Goal: Task Accomplishment & Management: Use online tool/utility

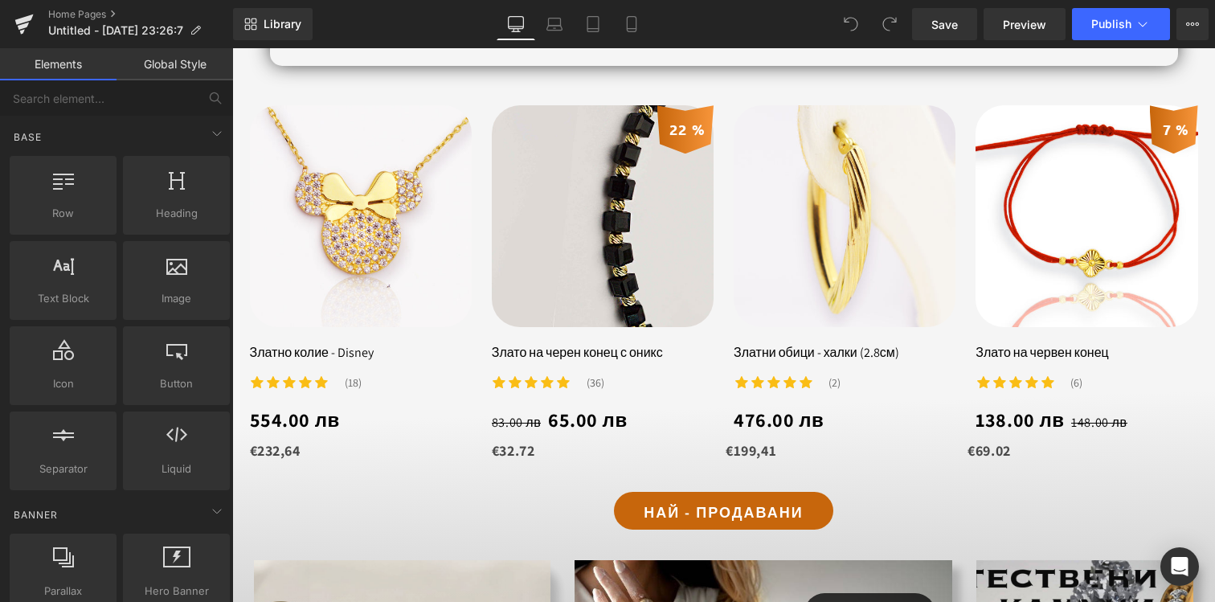
scroll to position [898, 0]
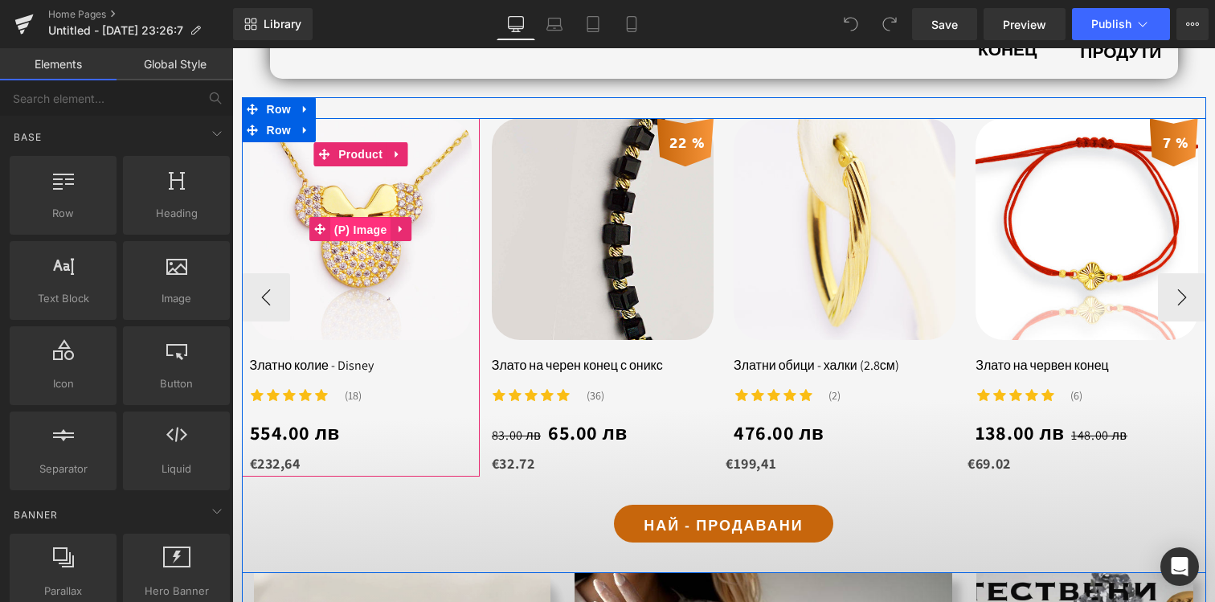
click at [380, 236] on span "(P) Image" at bounding box center [360, 230] width 61 height 24
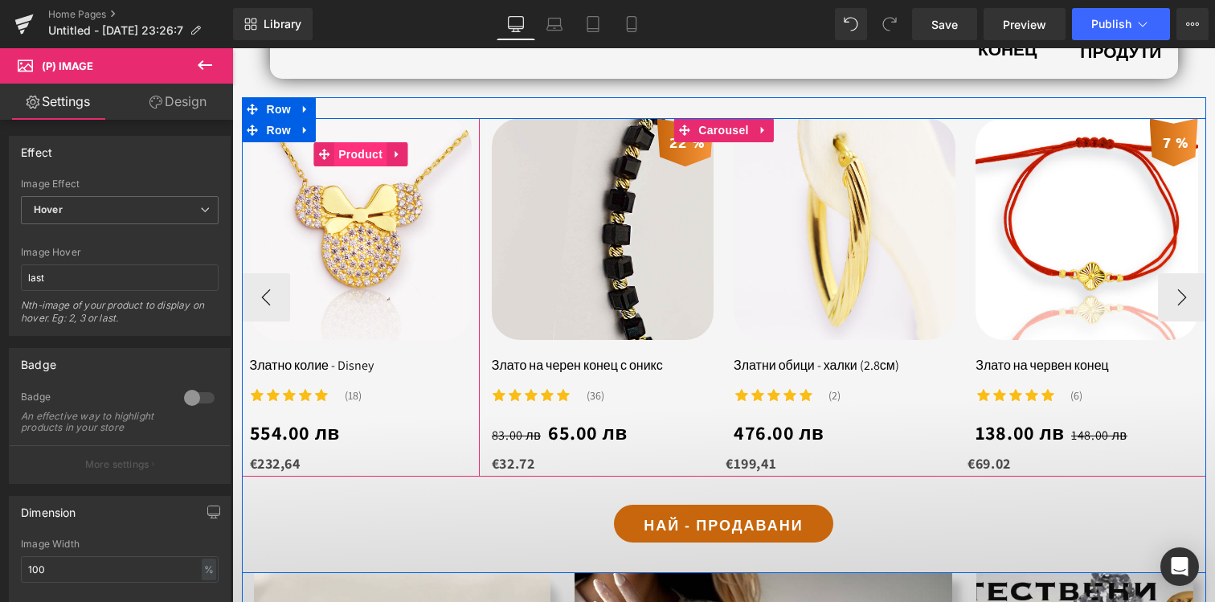
click at [339, 158] on span "Product" at bounding box center [360, 154] width 52 height 24
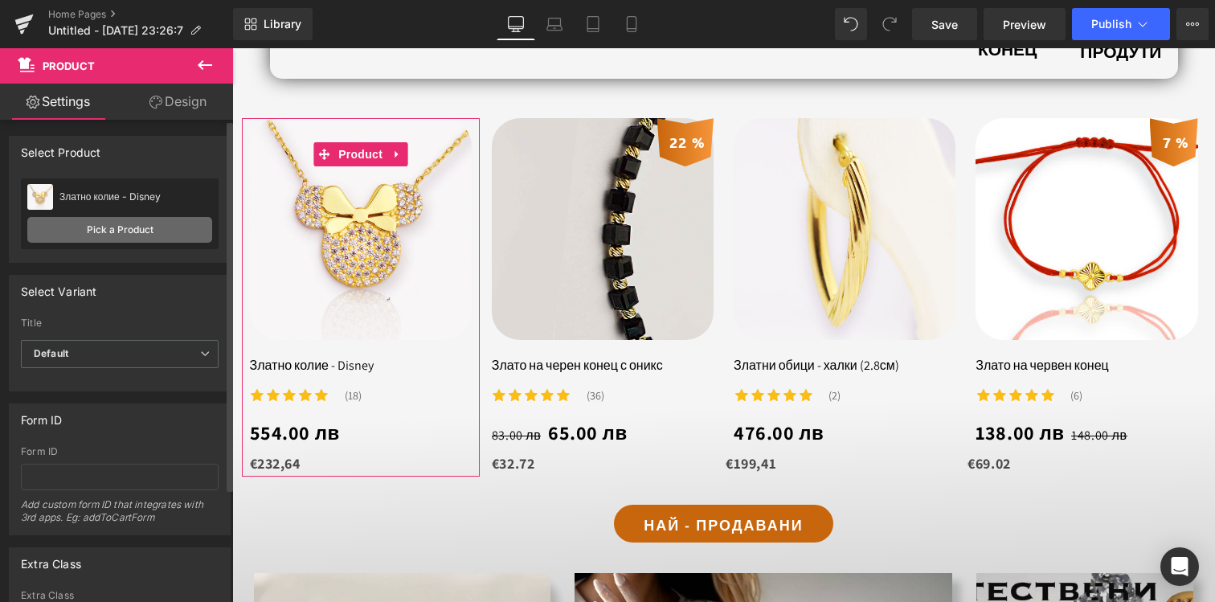
click at [138, 233] on link "Pick a Product" at bounding box center [119, 230] width 185 height 26
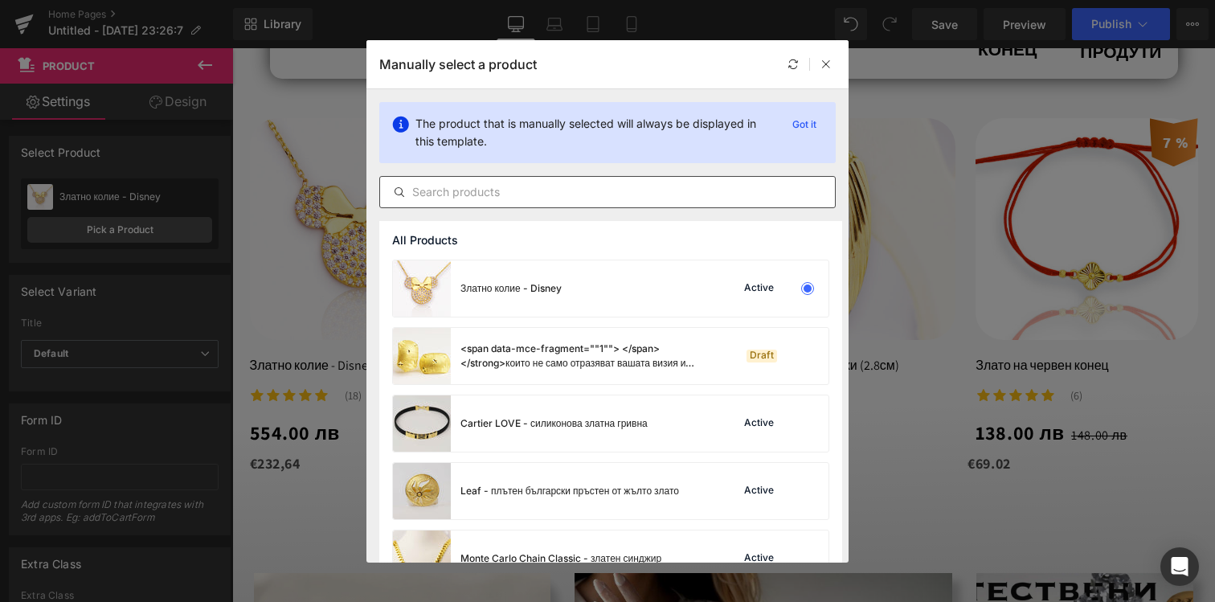
click at [498, 179] on div at bounding box center [607, 192] width 456 height 32
click at [498, 184] on input "text" at bounding box center [607, 191] width 455 height 19
type input "z"
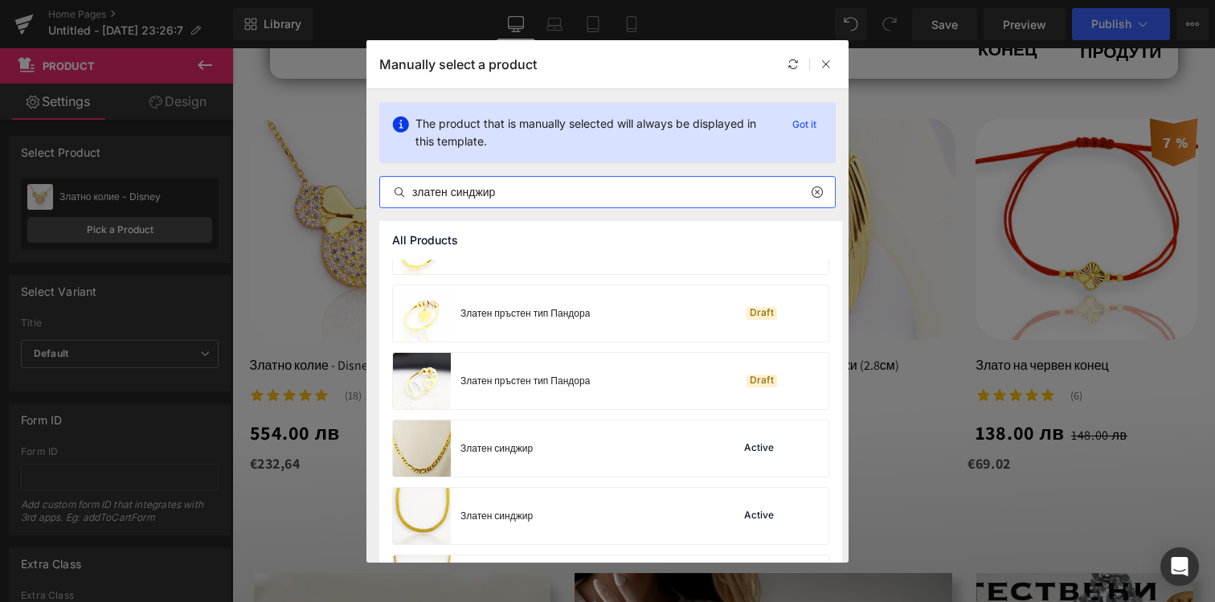
scroll to position [2469, 0]
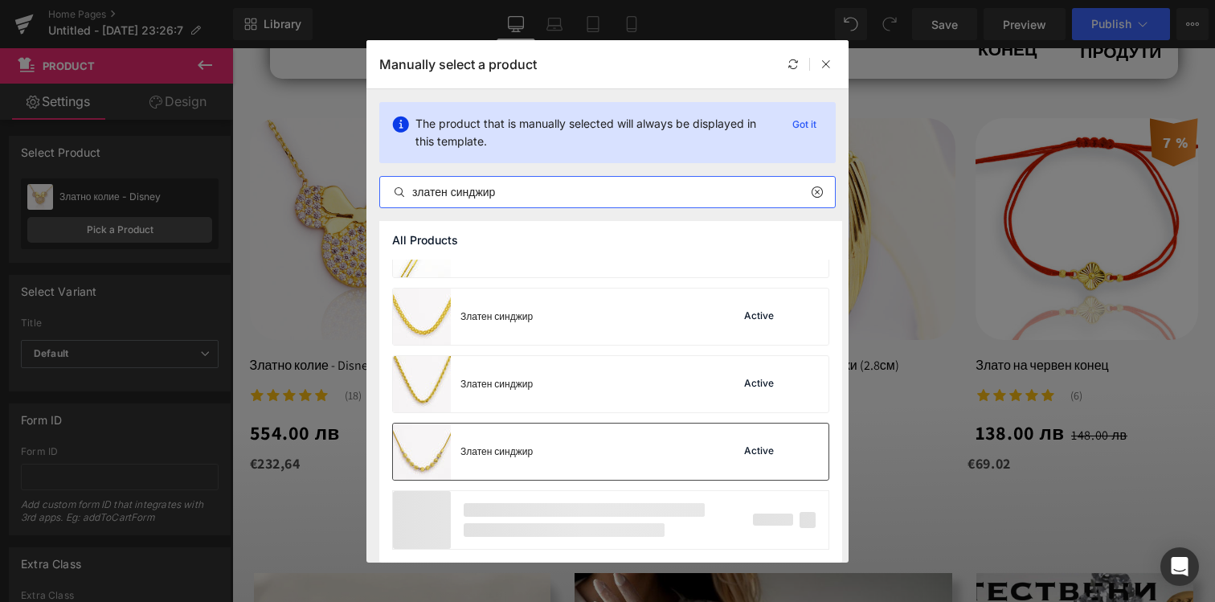
type input "златен синджир"
click at [560, 462] on div "Златен синджир Active" at bounding box center [610, 451] width 435 height 56
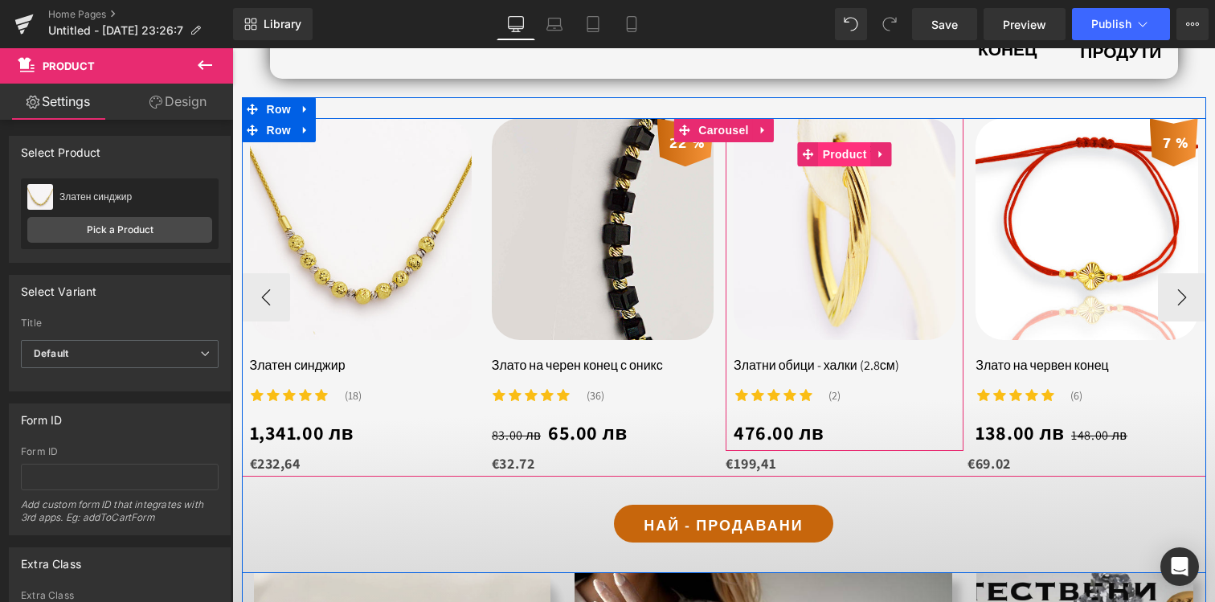
click at [840, 152] on span "Product" at bounding box center [845, 154] width 52 height 24
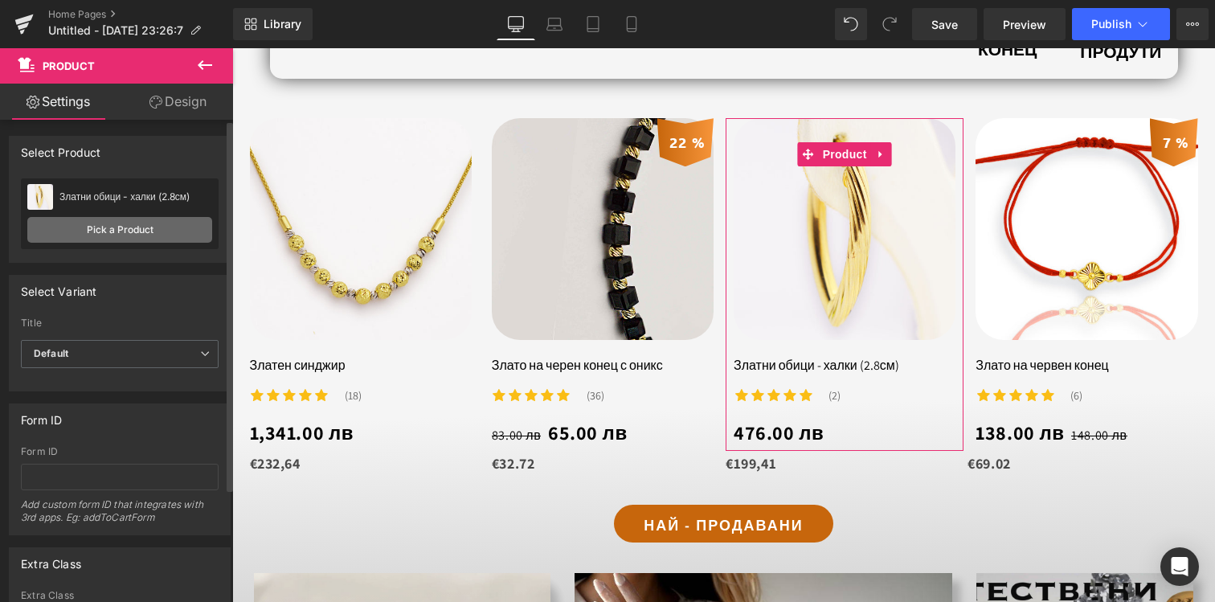
click at [128, 226] on link "Pick a Product" at bounding box center [119, 230] width 185 height 26
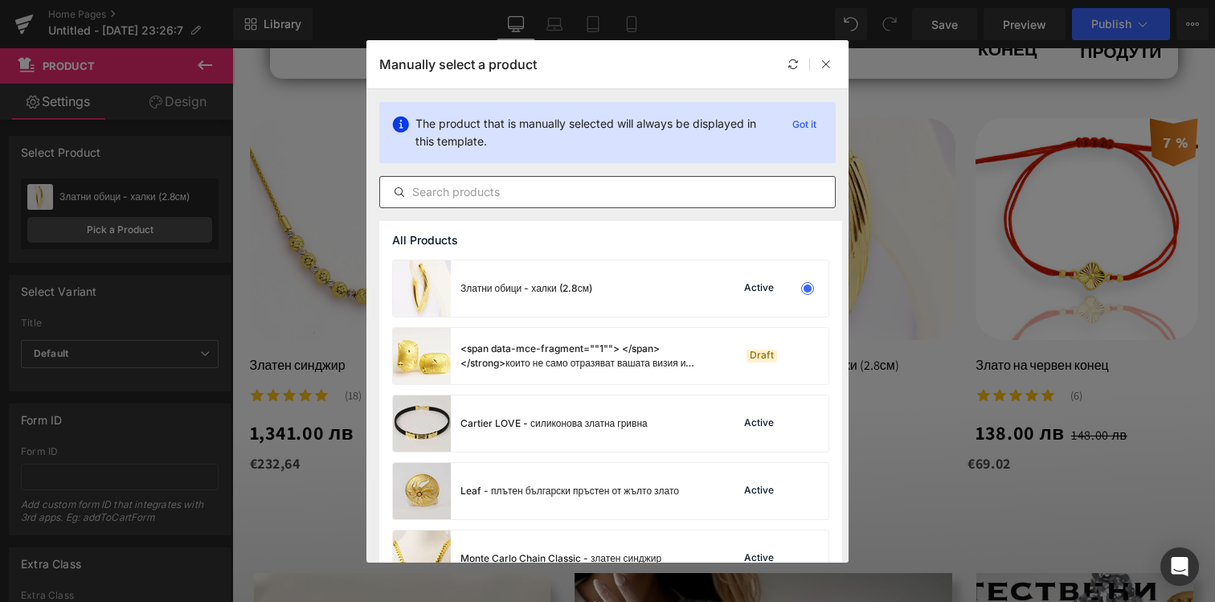
click at [538, 194] on input "text" at bounding box center [607, 191] width 455 height 19
paste input "Златна висулка - Ангел (1.7см)"
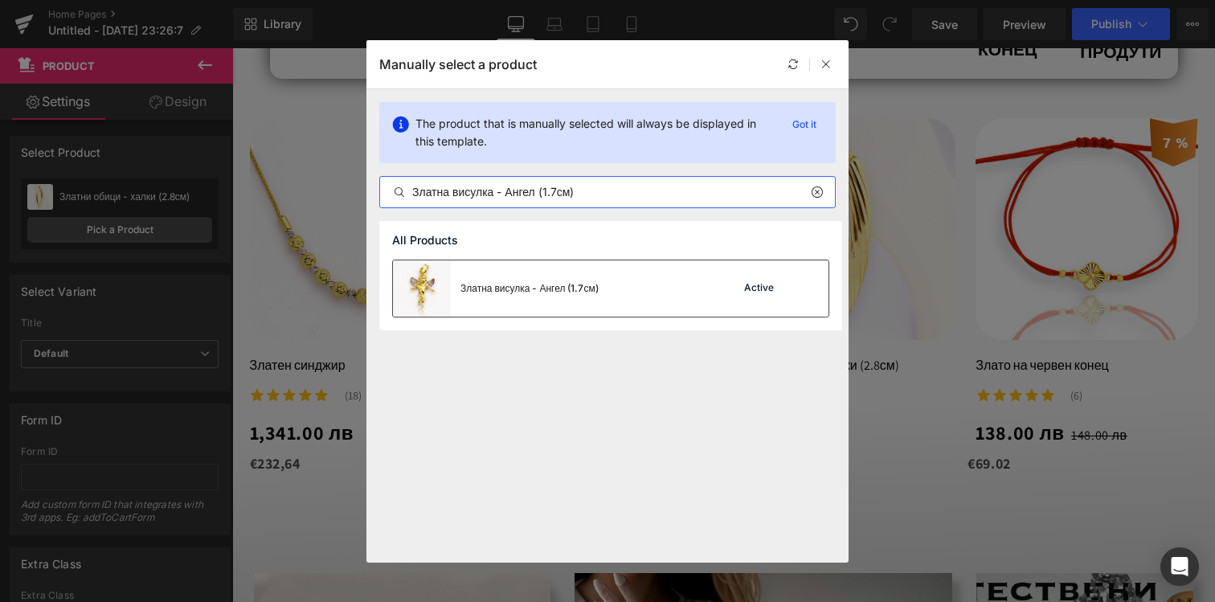
type input "Златна висулка - Ангел (1.7см)"
click at [572, 296] on div "Златна висулка - Ангел (1.7см)" at bounding box center [496, 288] width 206 height 56
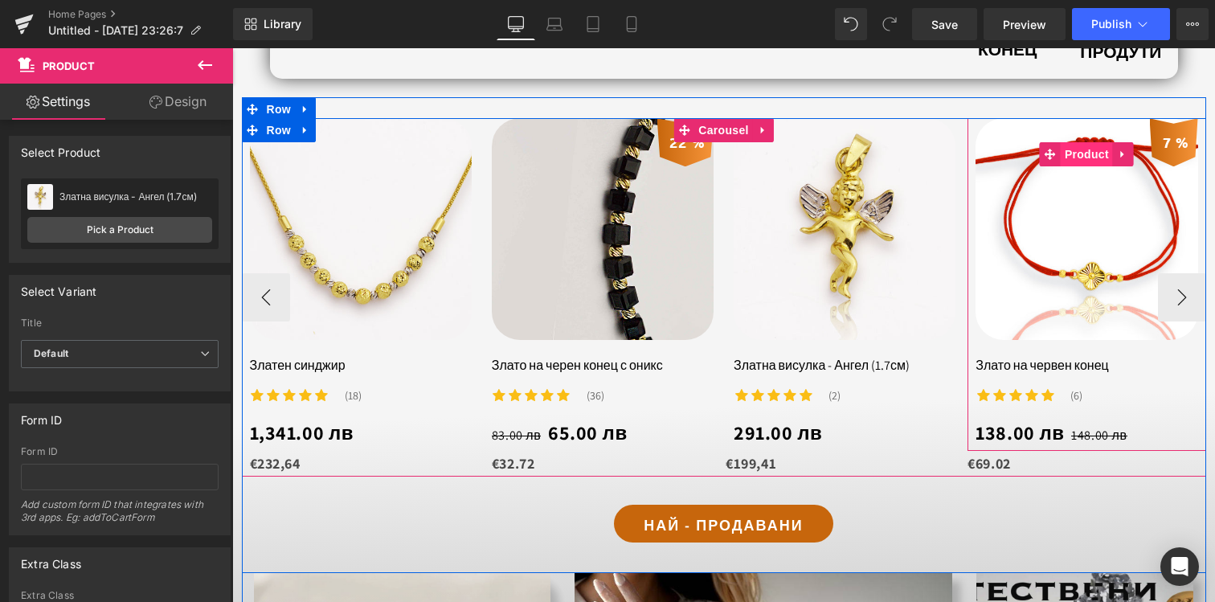
click at [1100, 155] on span "Product" at bounding box center [1087, 154] width 52 height 24
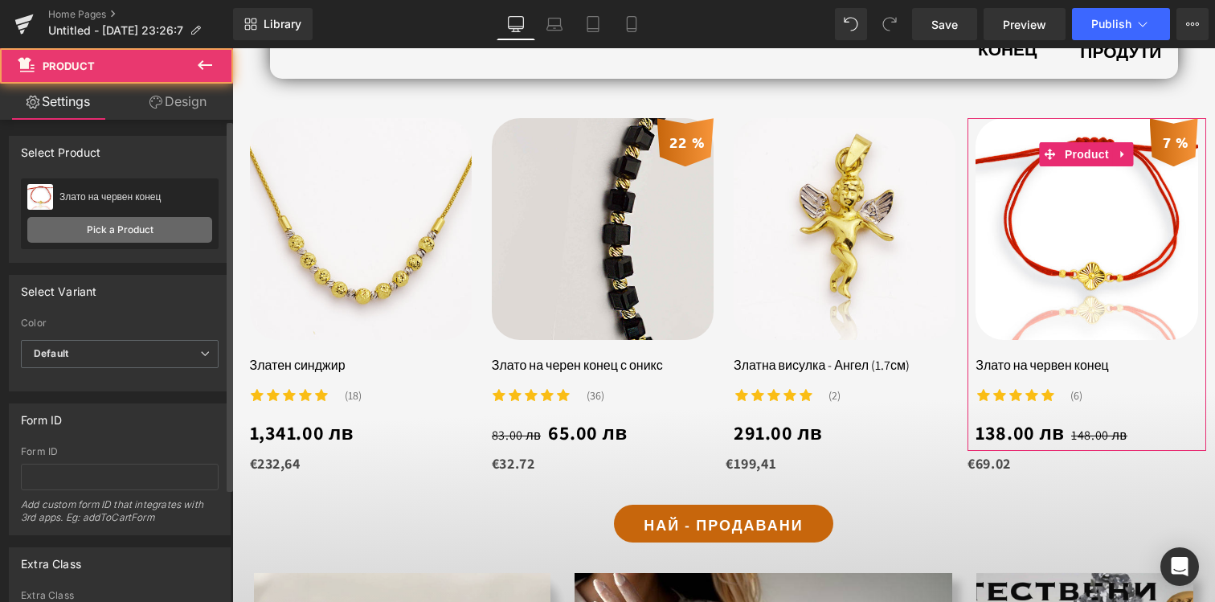
click at [166, 231] on link "Pick a Product" at bounding box center [119, 230] width 185 height 26
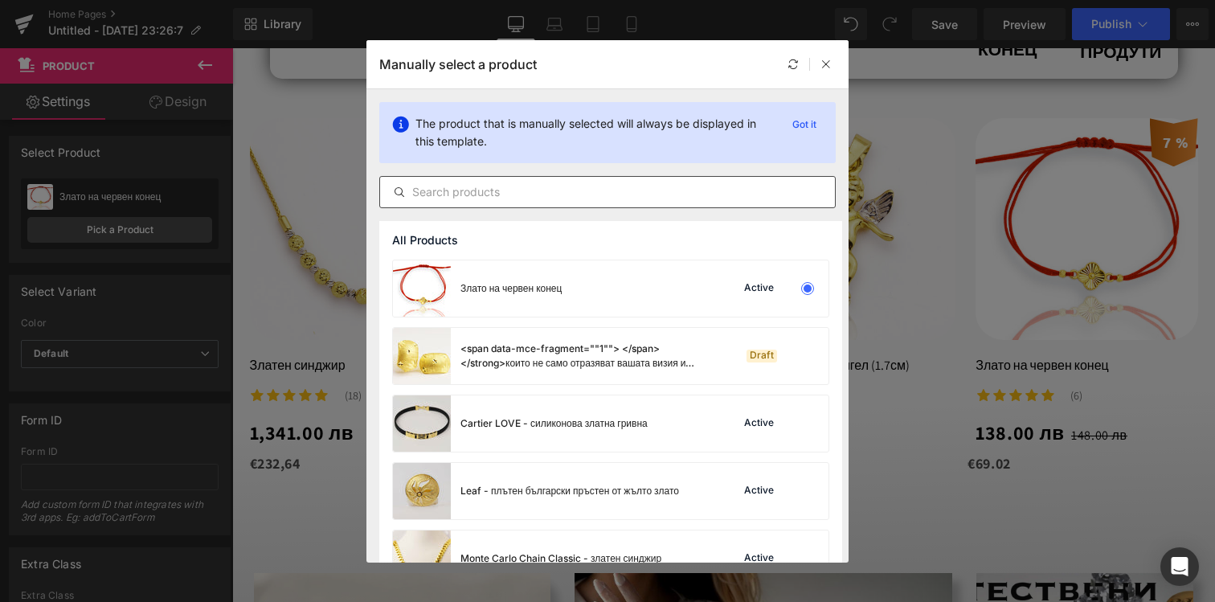
click at [526, 206] on div at bounding box center [607, 192] width 456 height 32
click at [529, 201] on div at bounding box center [607, 192] width 456 height 32
click at [542, 183] on input "text" at bounding box center [607, 191] width 455 height 19
paste input "[URL][DOMAIN_NAME]"
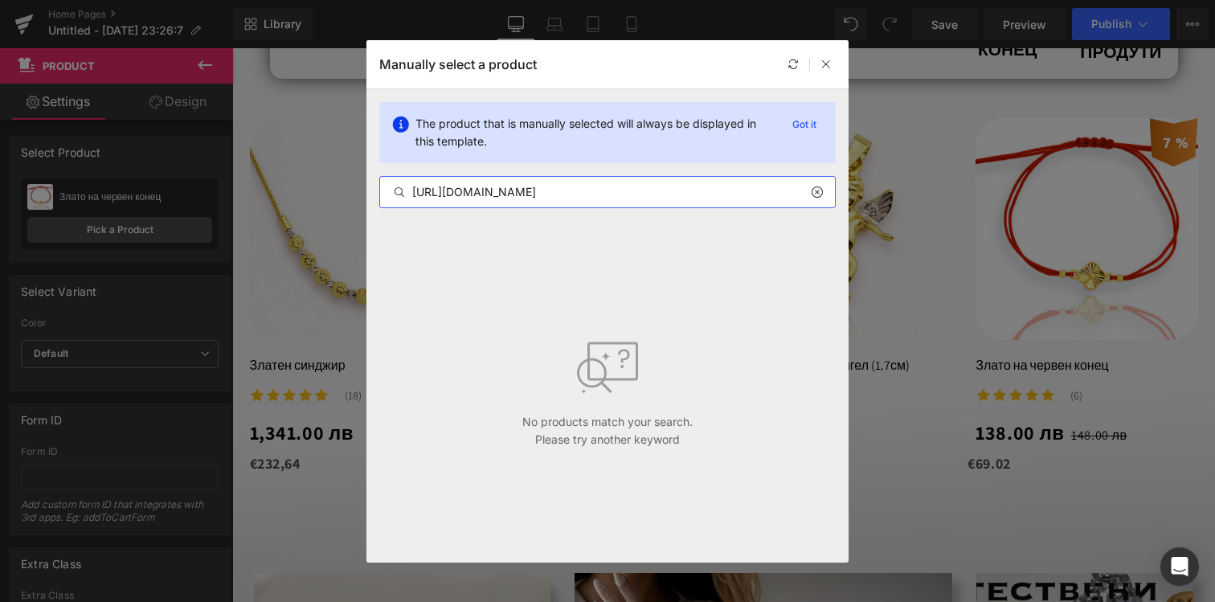
scroll to position [0, 0]
paste input "Злато на конец"
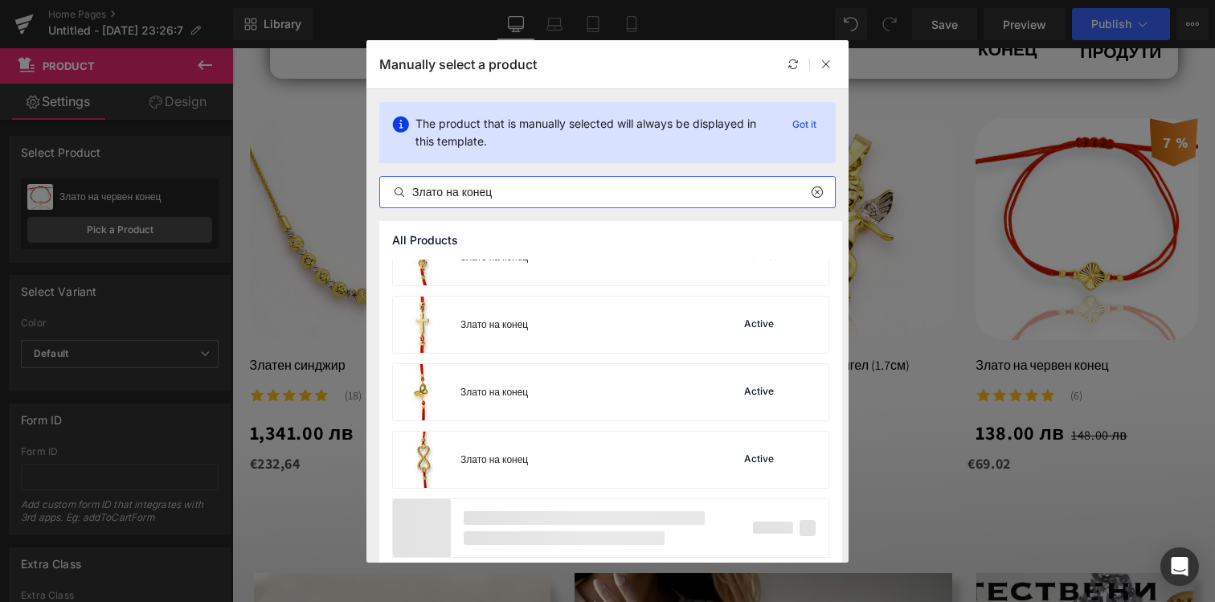
scroll to position [2462, 0]
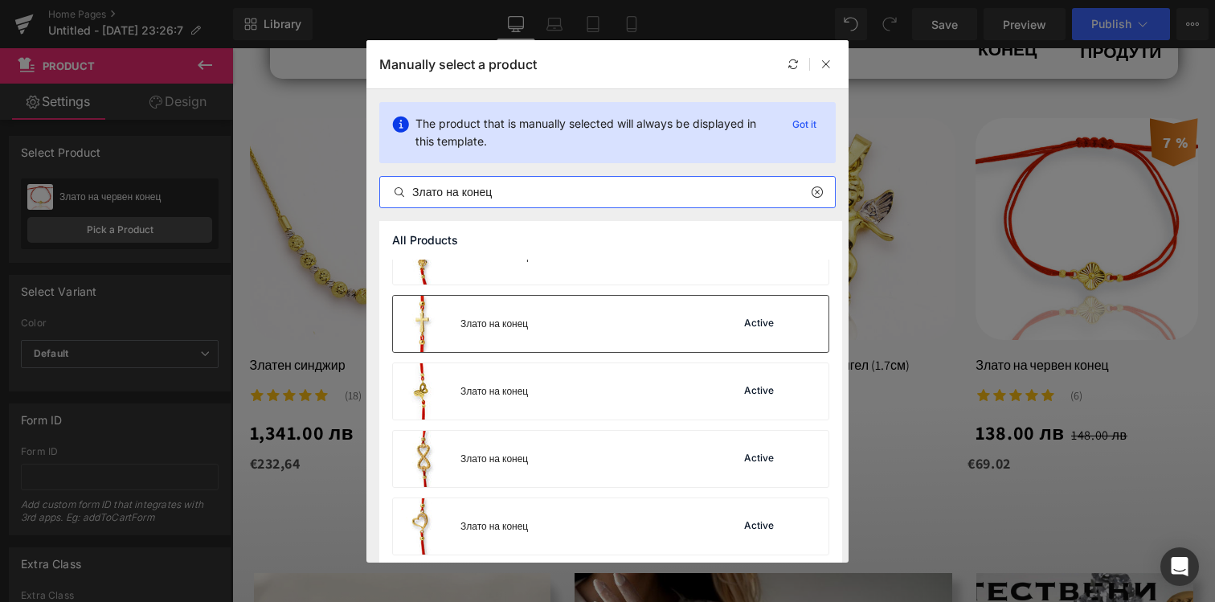
type input "Злато на конец"
click at [572, 334] on div "Злато на конец Active" at bounding box center [610, 324] width 435 height 56
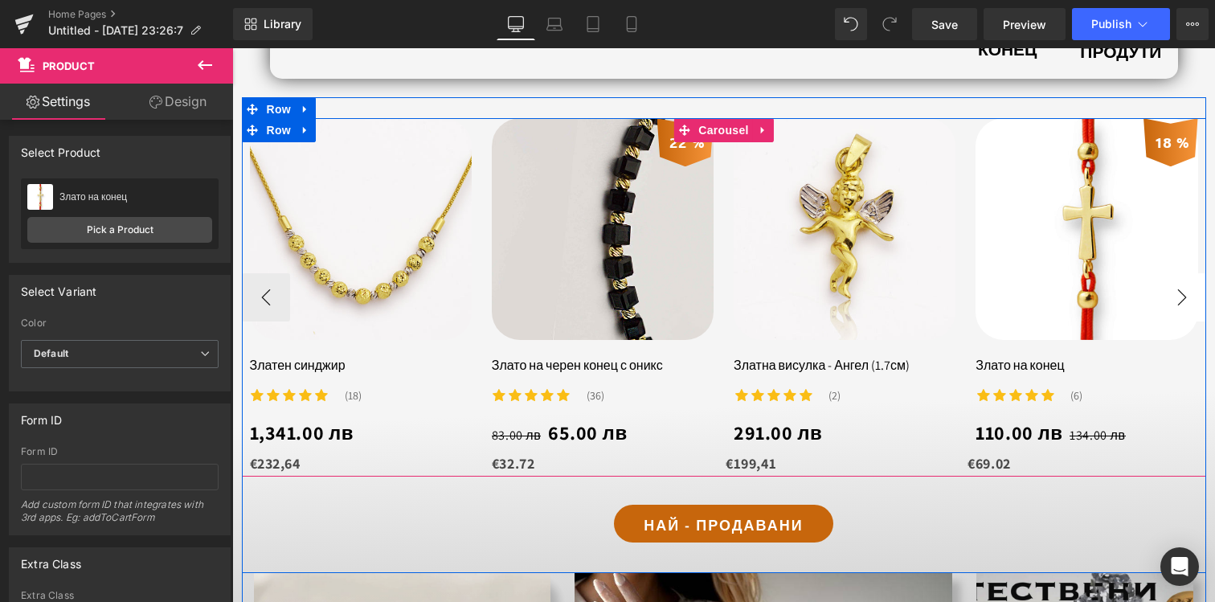
click at [1180, 298] on button "›" at bounding box center [1182, 297] width 48 height 48
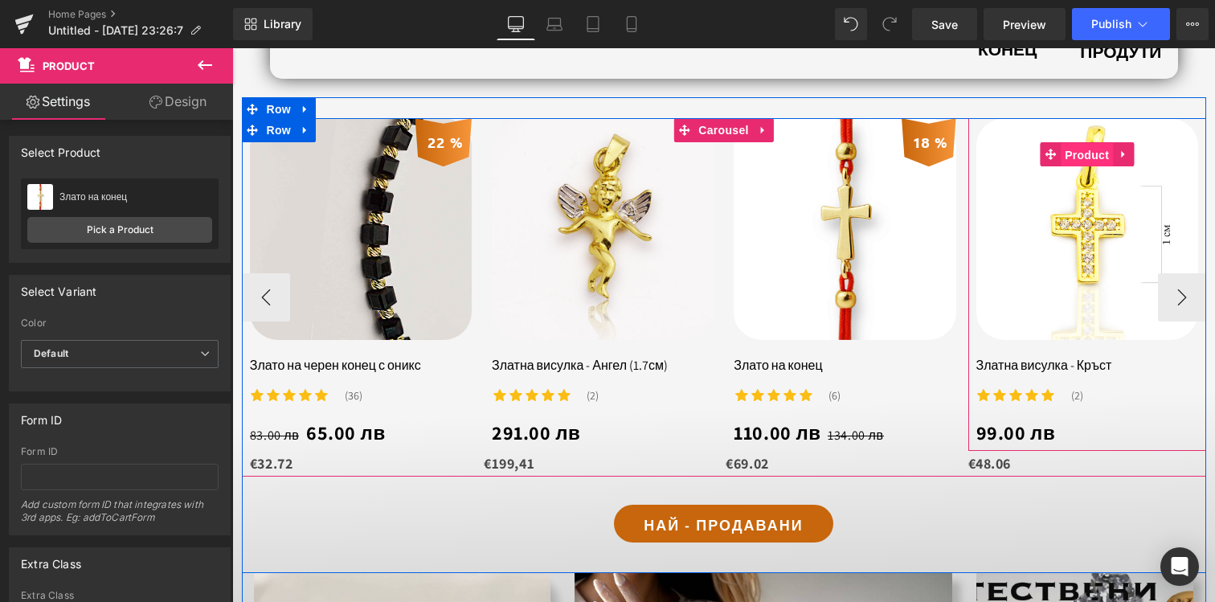
click at [1085, 146] on span "Product" at bounding box center [1087, 155] width 52 height 24
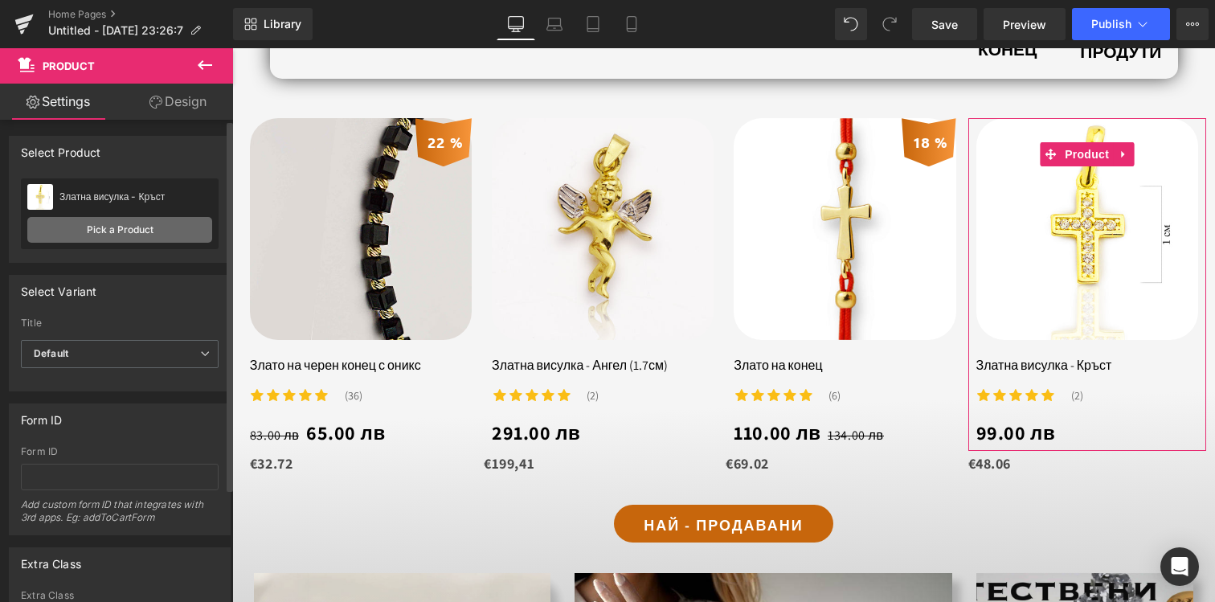
click at [160, 230] on link "Pick a Product" at bounding box center [119, 230] width 185 height 26
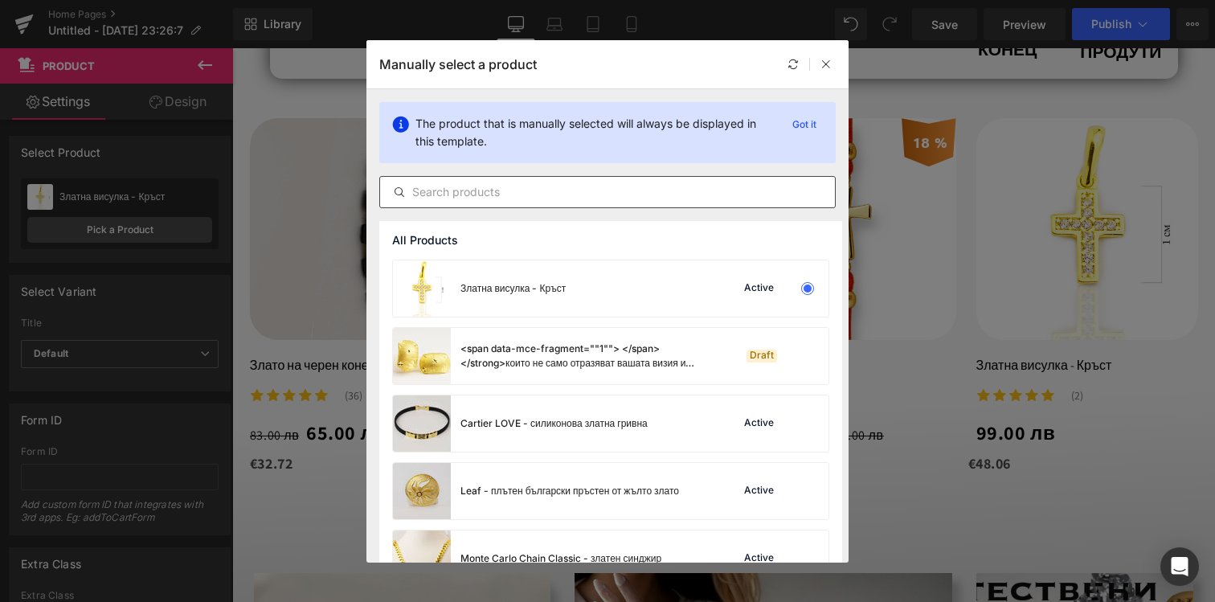
click at [580, 198] on input "text" at bounding box center [607, 191] width 455 height 19
paste input "[URL][DOMAIN_NAME]"
type input "[URL][DOMAIN_NAME]"
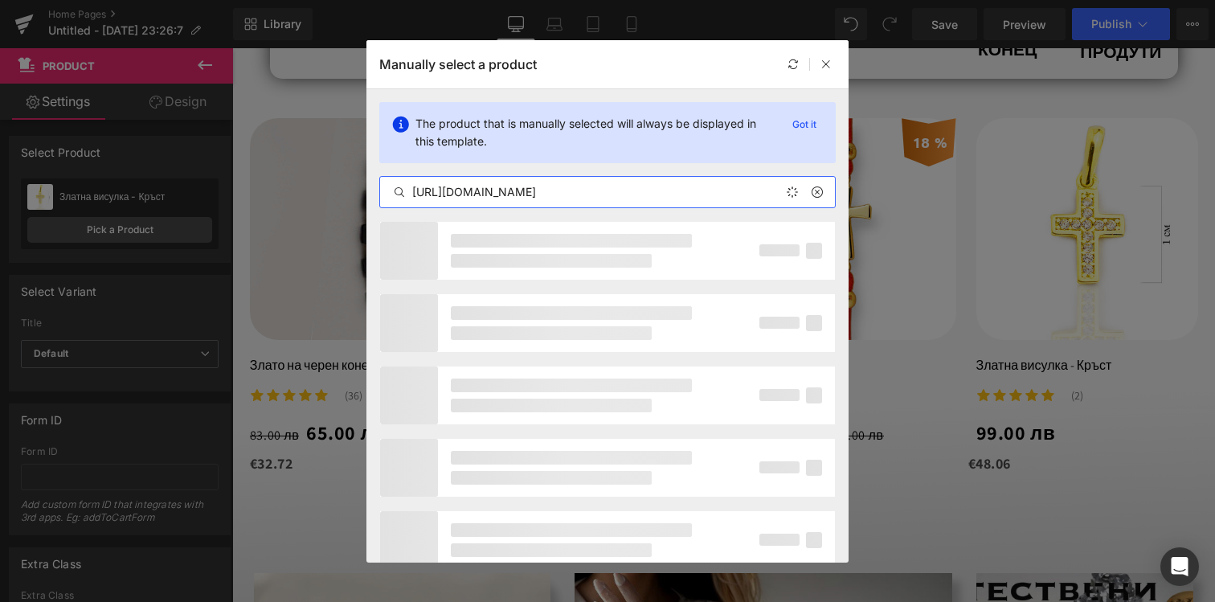
scroll to position [0, 645]
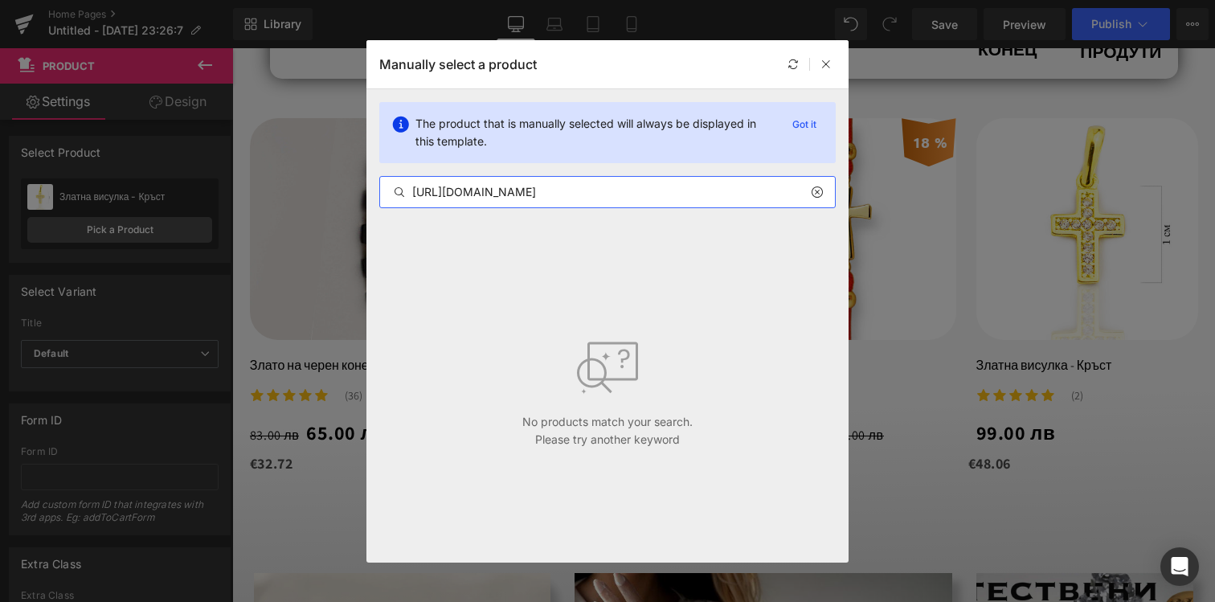
click at [580, 198] on input "[URL][DOMAIN_NAME]" at bounding box center [607, 191] width 455 height 19
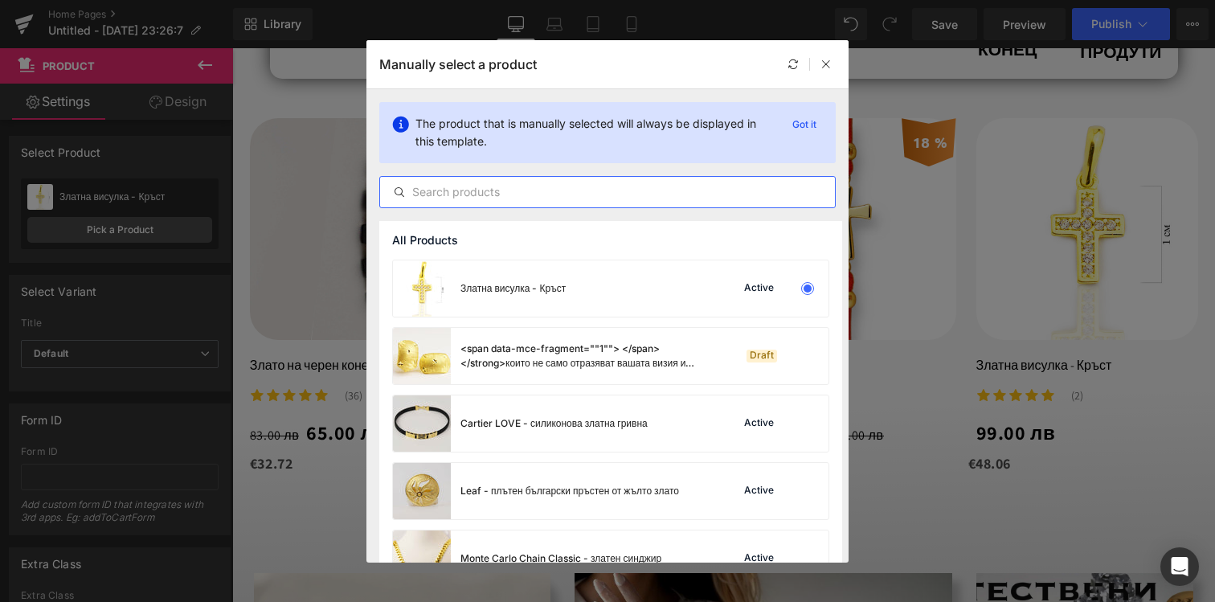
scroll to position [0, 0]
paste input "Златна гривна - [PERSON_NAME]"
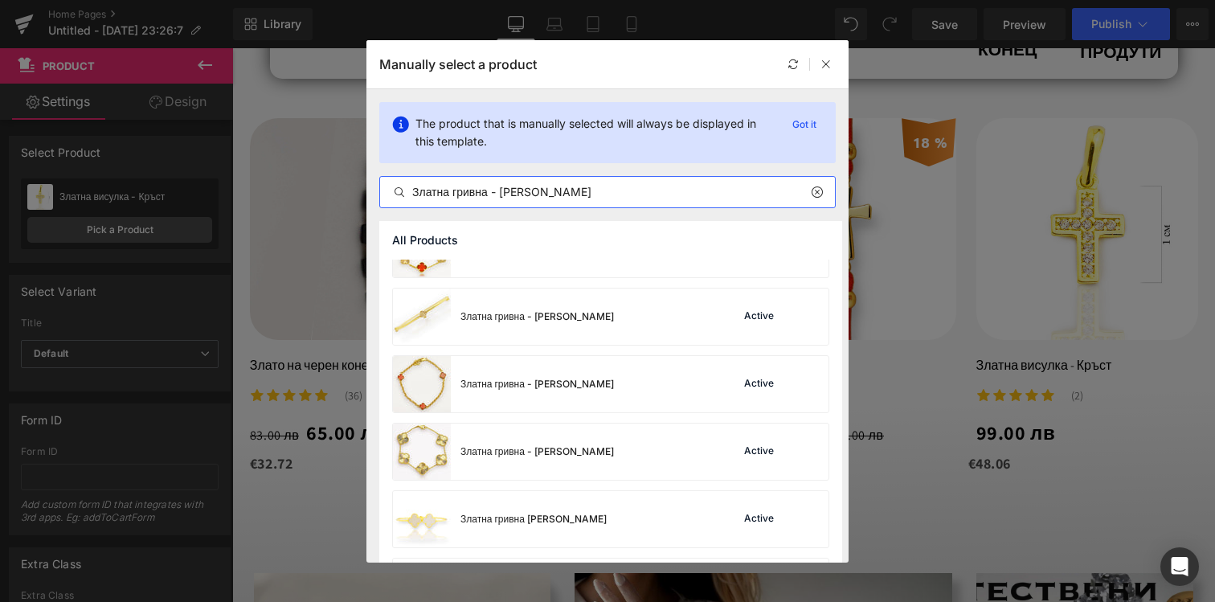
scroll to position [246, 0]
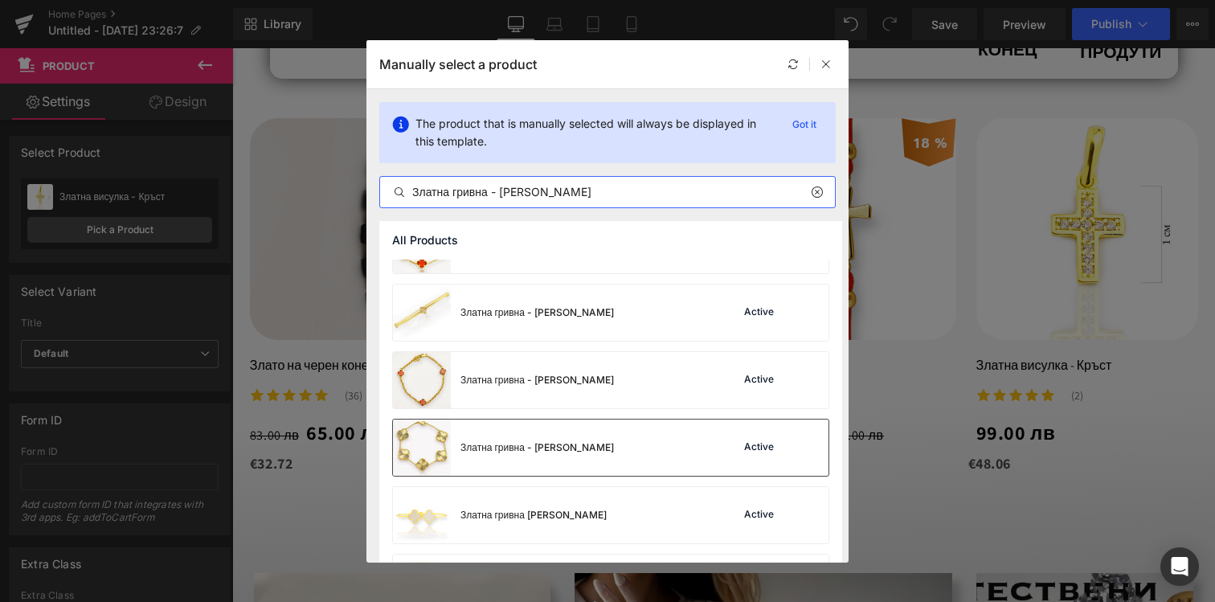
type input "Златна гривна - [PERSON_NAME]"
click at [580, 452] on div "Златна гривна - [PERSON_NAME]" at bounding box center [536, 447] width 153 height 14
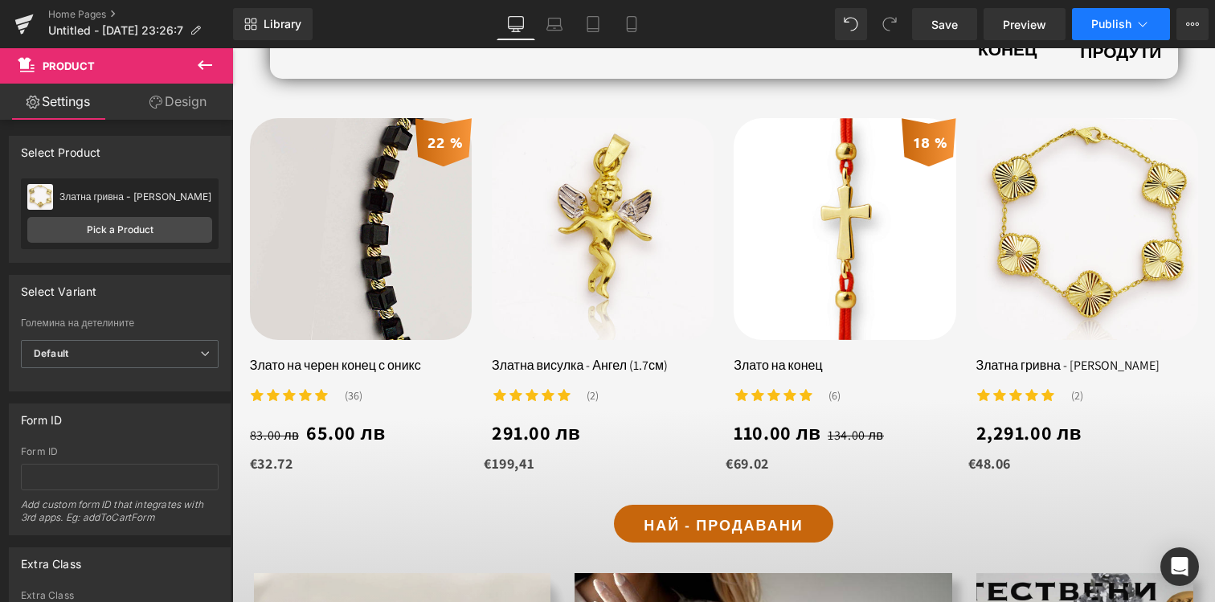
click at [1114, 22] on span "Publish" at bounding box center [1111, 24] width 40 height 13
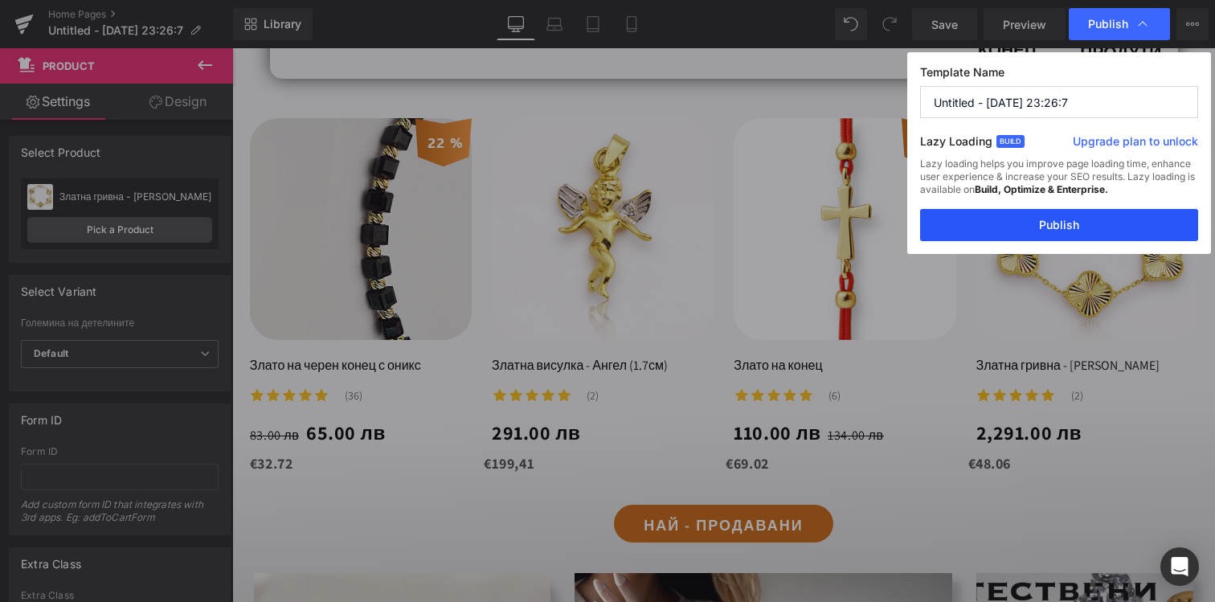
click at [1005, 222] on button "Publish" at bounding box center [1059, 225] width 278 height 32
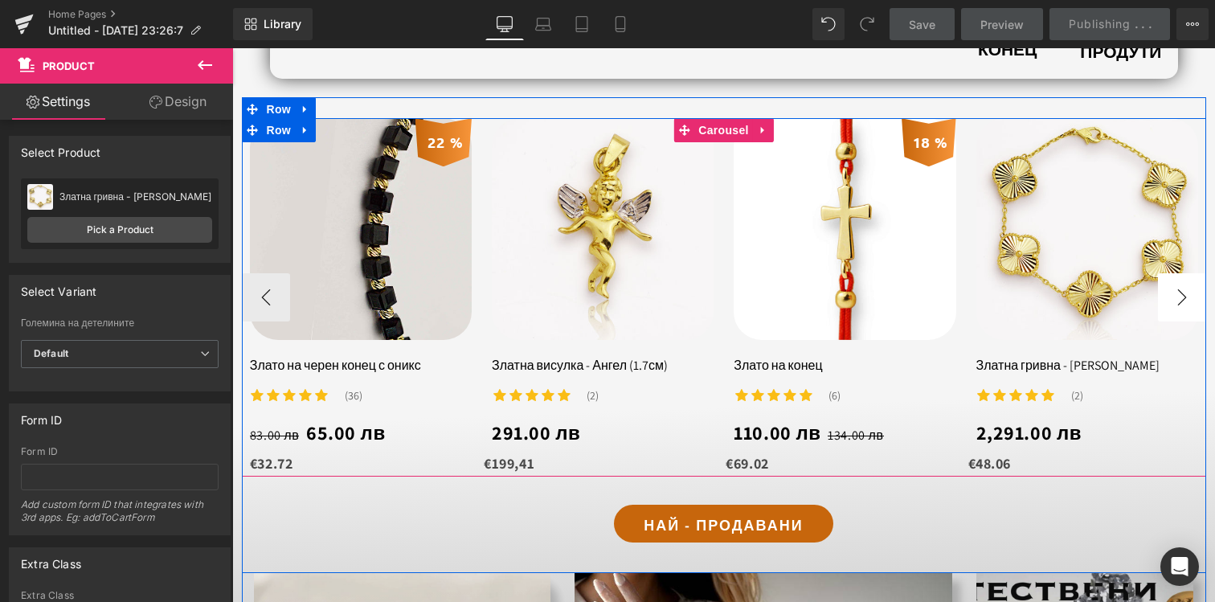
click at [1192, 292] on button "›" at bounding box center [1182, 297] width 48 height 48
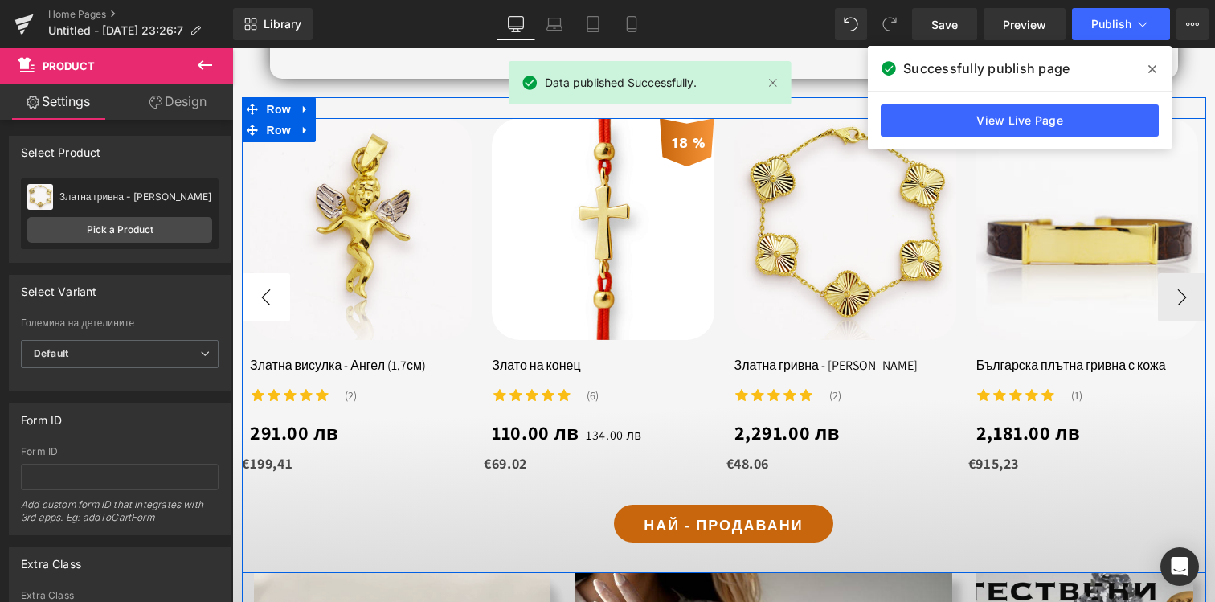
click at [264, 318] on button "‹" at bounding box center [266, 297] width 48 height 48
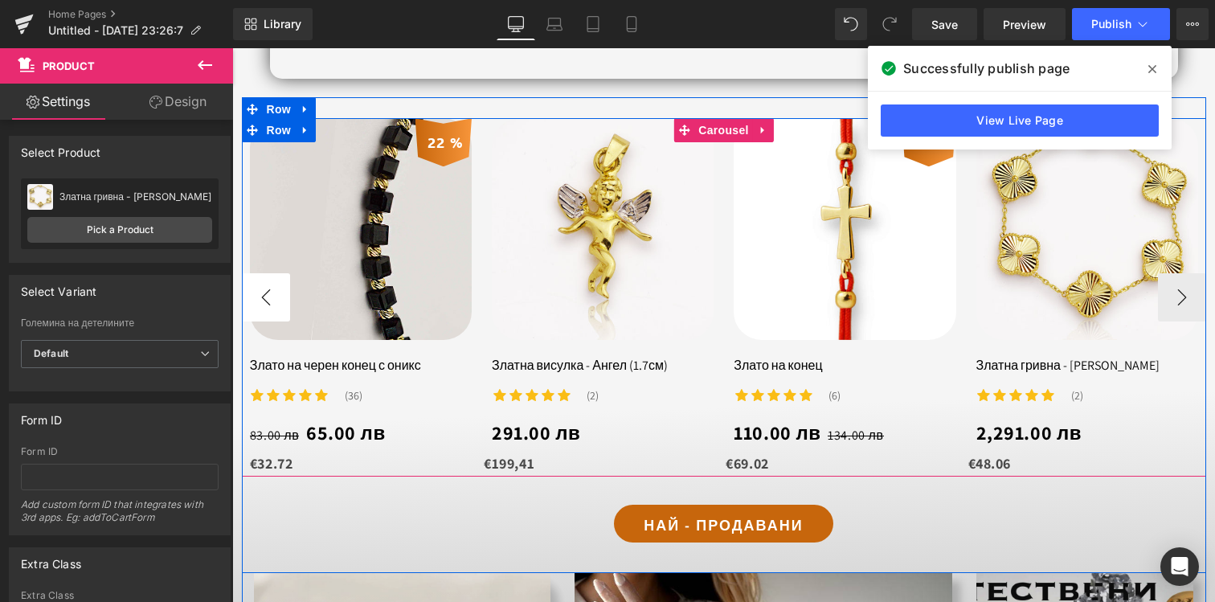
click at [264, 317] on button "‹" at bounding box center [266, 297] width 48 height 48
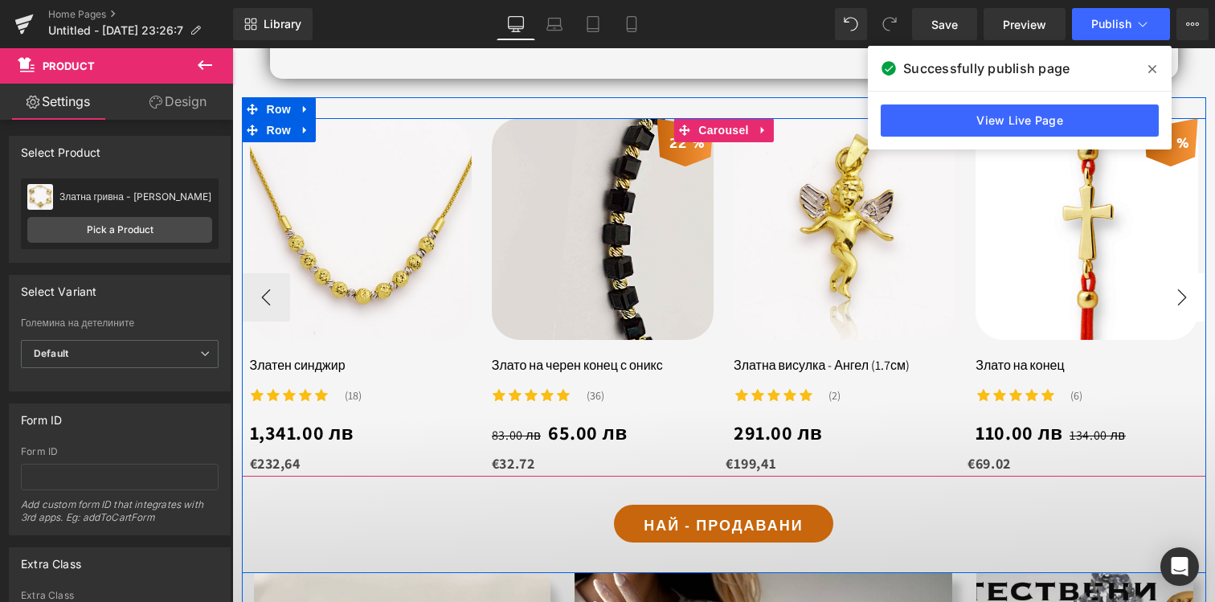
click at [1198, 303] on button "›" at bounding box center [1182, 297] width 48 height 48
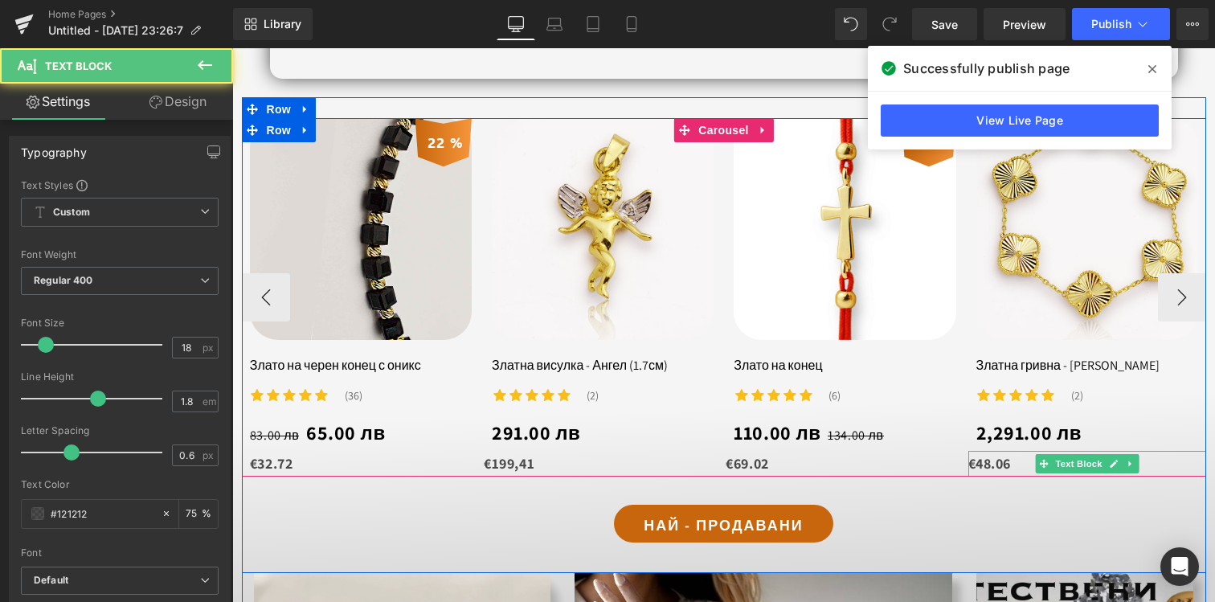
click at [1006, 455] on strong "€48.06" at bounding box center [989, 463] width 43 height 18
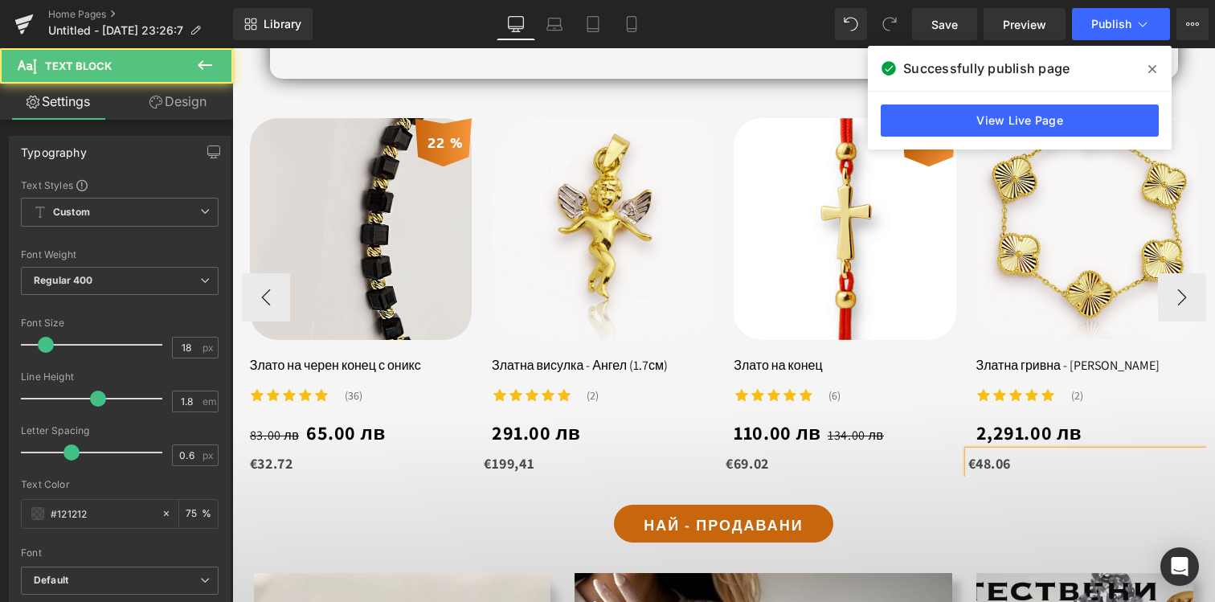
click at [1006, 455] on strong "€48.06" at bounding box center [989, 463] width 43 height 18
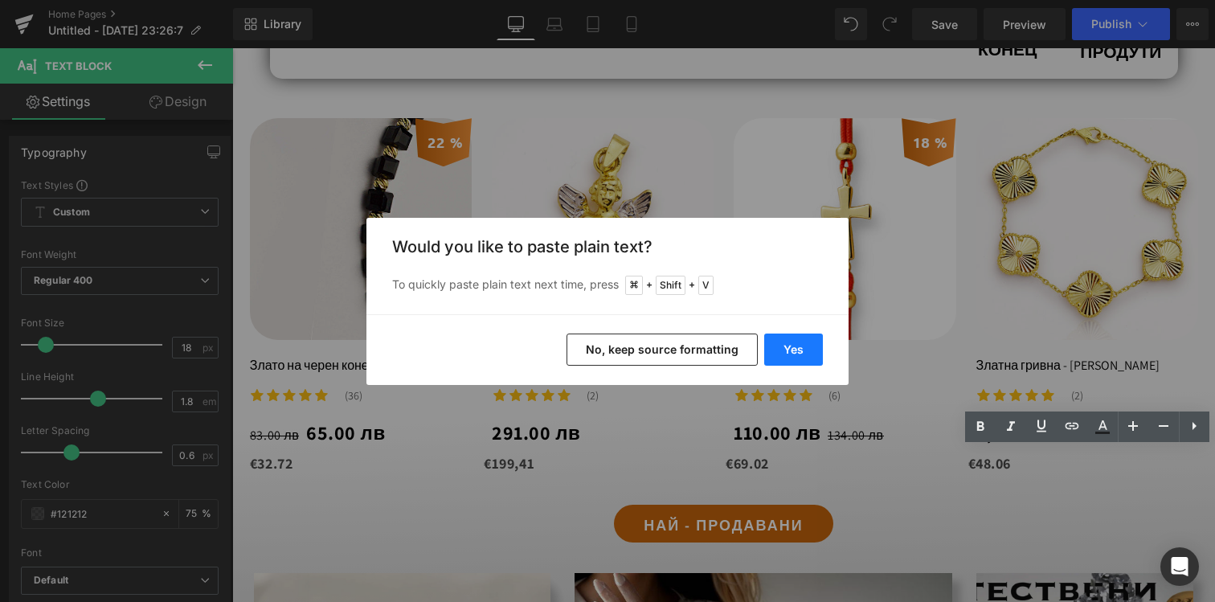
click at [804, 359] on button "Yes" at bounding box center [793, 349] width 59 height 32
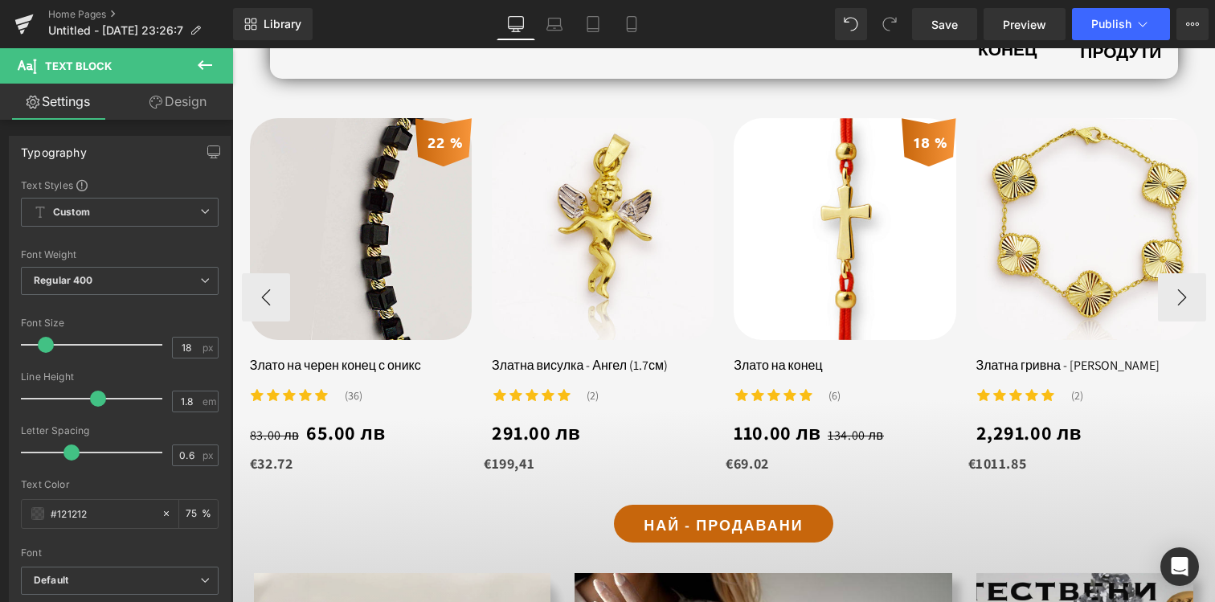
click at [768, 464] on strong "€69.02" at bounding box center [746, 463] width 43 height 18
click at [527, 456] on strong "€199,41" at bounding box center [509, 463] width 51 height 18
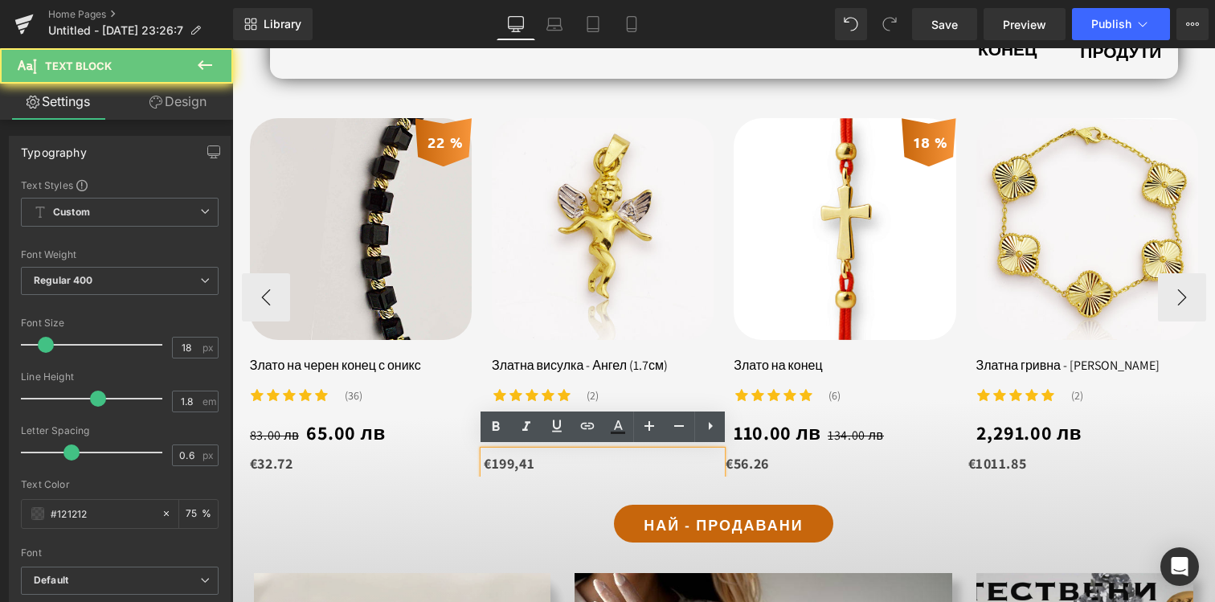
click at [527, 456] on strong "€199,41" at bounding box center [509, 463] width 51 height 18
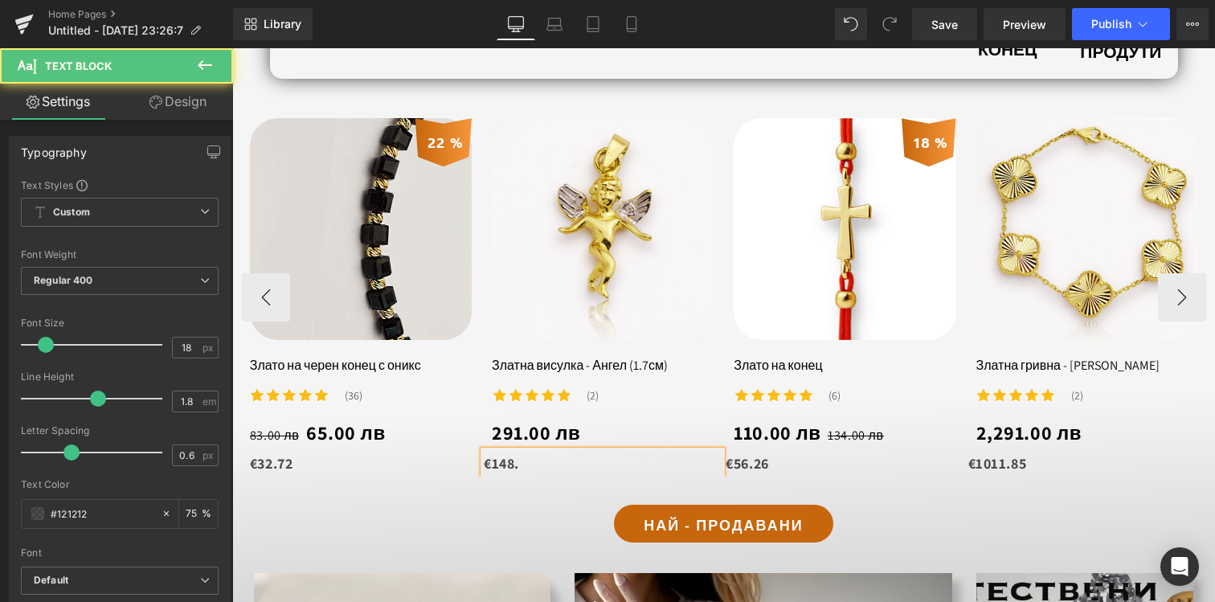
click at [527, 456] on p "€148." at bounding box center [603, 464] width 238 height 26
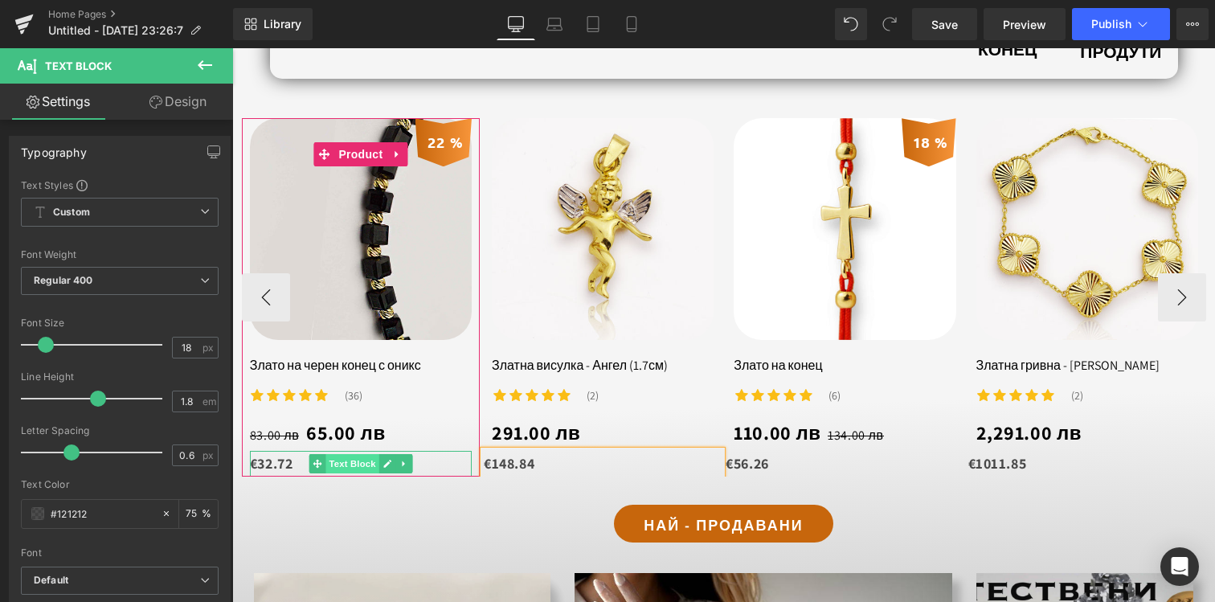
click at [374, 464] on span "Text Block" at bounding box center [351, 463] width 53 height 19
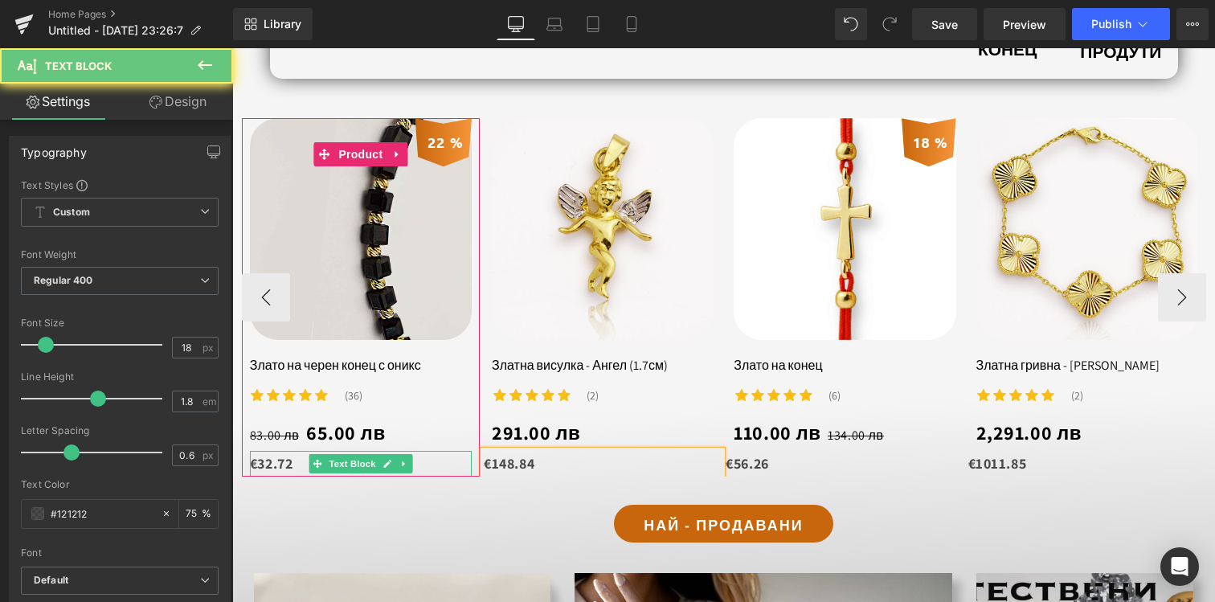
click at [283, 460] on strong "€32.72" at bounding box center [271, 463] width 43 height 18
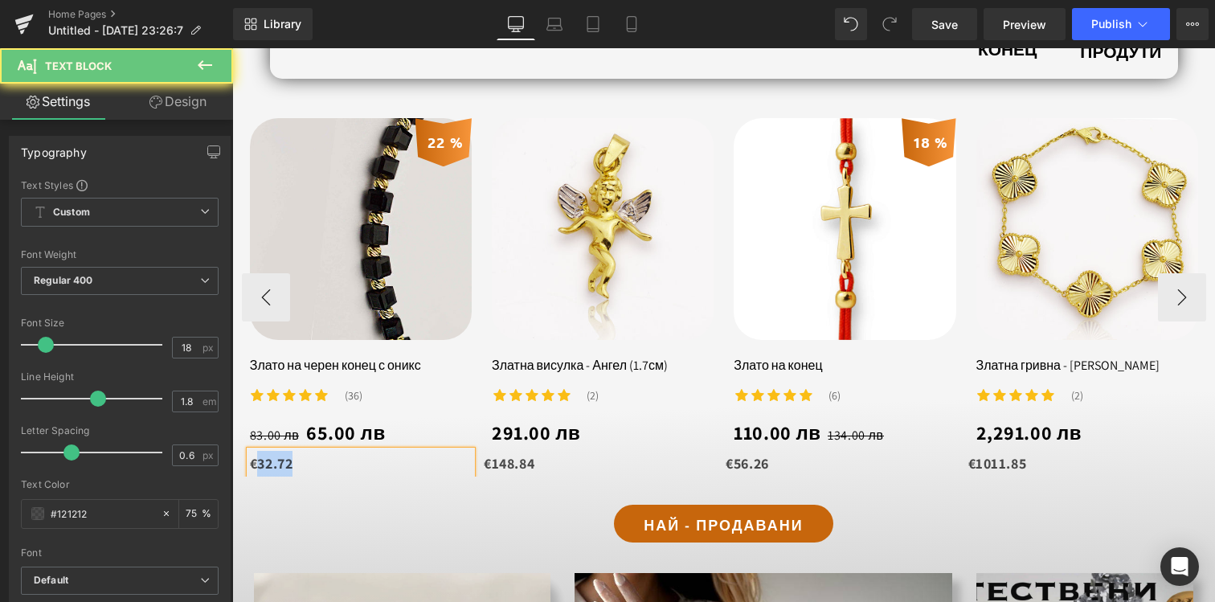
click at [283, 460] on strong "€32.72" at bounding box center [271, 463] width 43 height 18
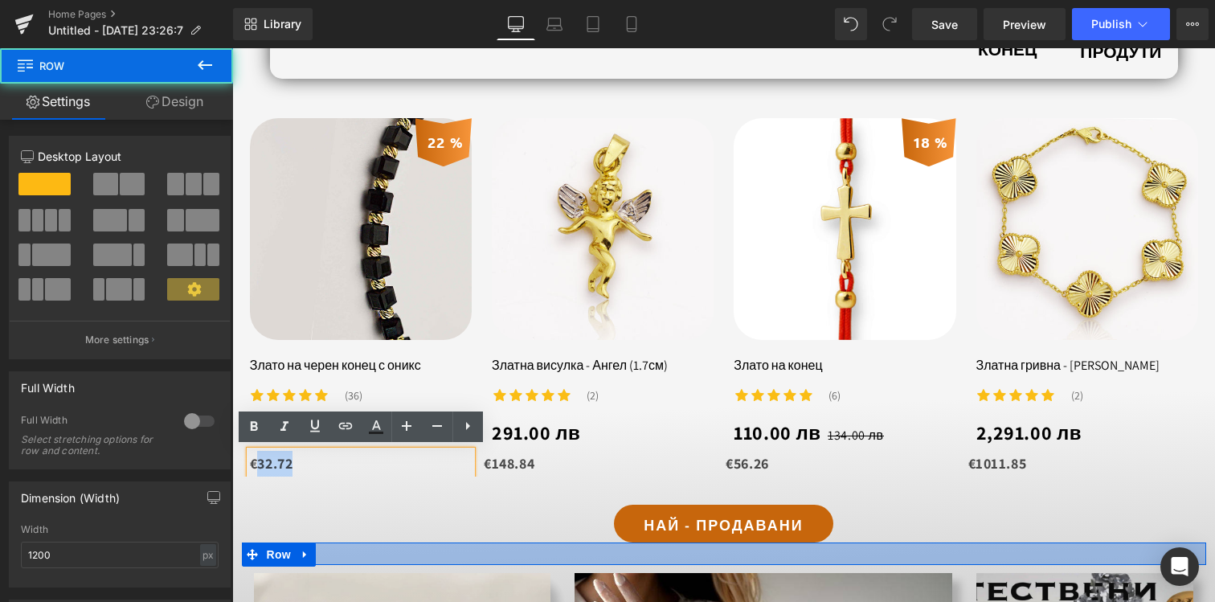
click at [436, 542] on div at bounding box center [724, 553] width 964 height 22
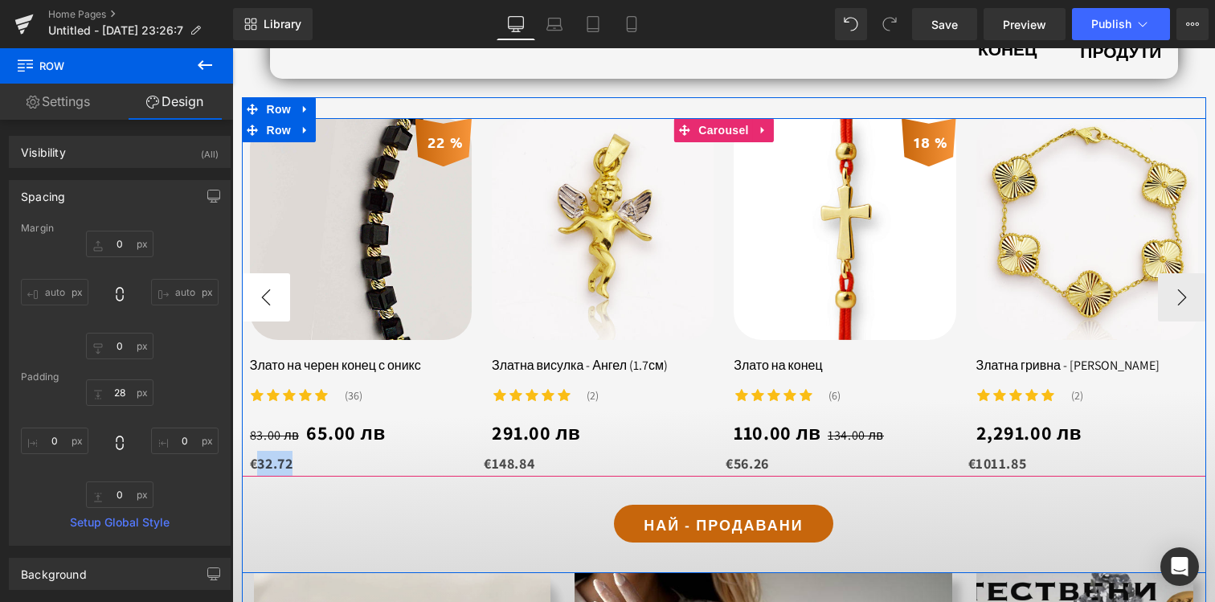
click at [259, 309] on button "‹" at bounding box center [266, 297] width 48 height 48
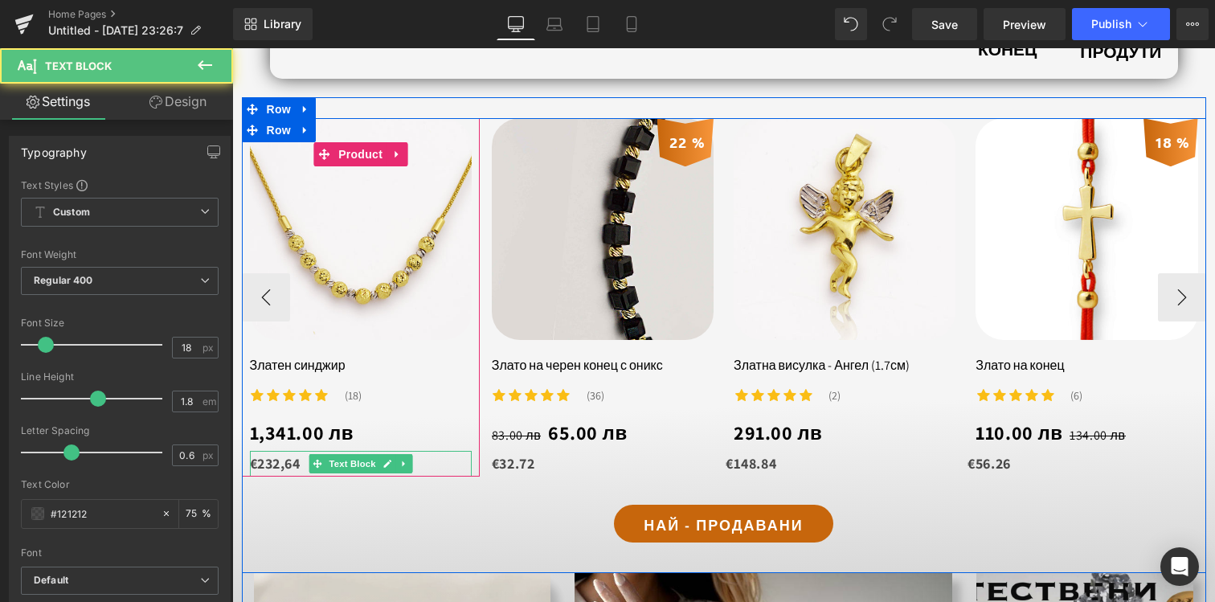
click at [292, 464] on strong "€232,64" at bounding box center [275, 463] width 51 height 18
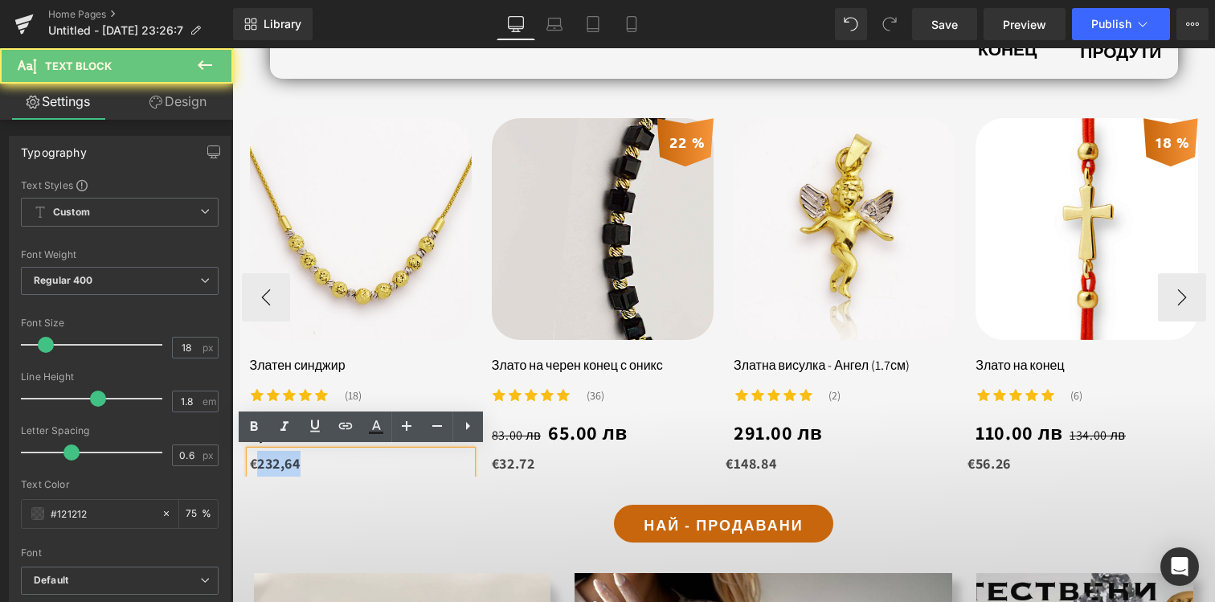
click at [292, 464] on strong "€232,64" at bounding box center [275, 463] width 51 height 18
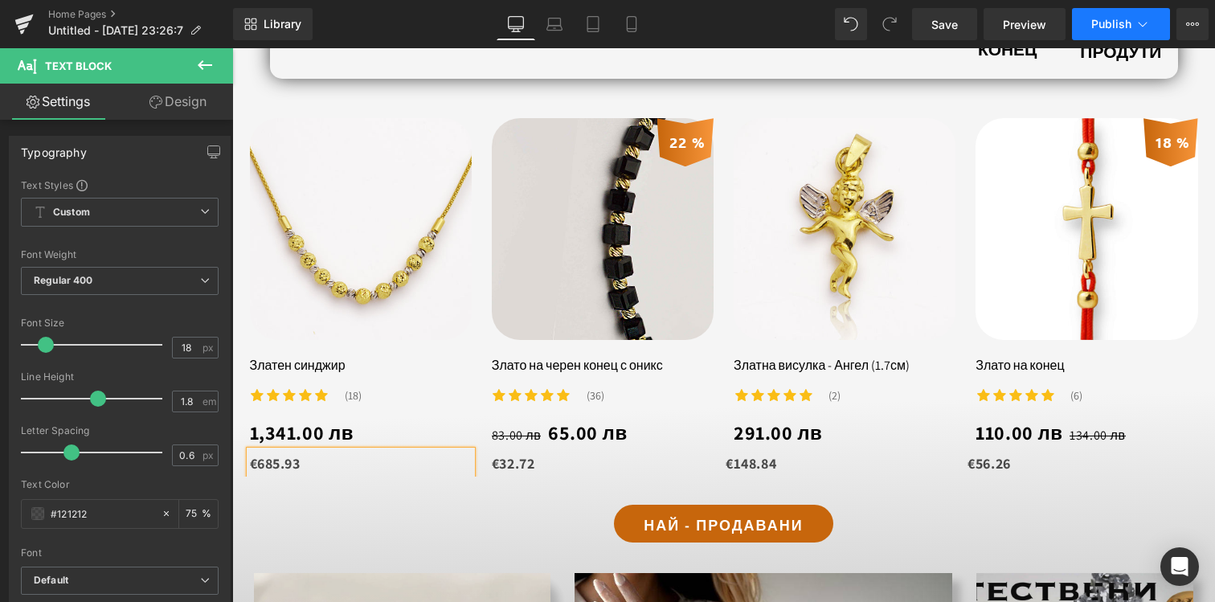
click at [1101, 32] on button "Publish" at bounding box center [1121, 24] width 98 height 32
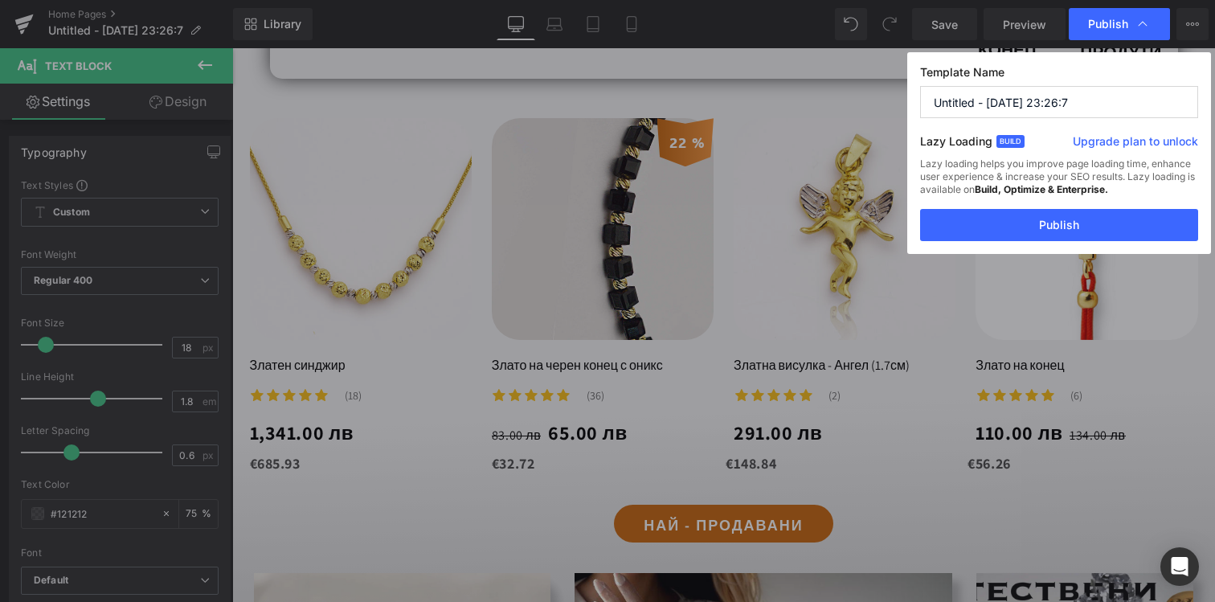
click at [1048, 244] on div "Template Name Untitled - [DATE] 23:26:7 Lazy Loading Build Upgrade plan to unlo…" at bounding box center [1059, 153] width 304 height 202
click at [1067, 229] on button "Publish" at bounding box center [1059, 225] width 278 height 32
